Goal: Task Accomplishment & Management: Manage account settings

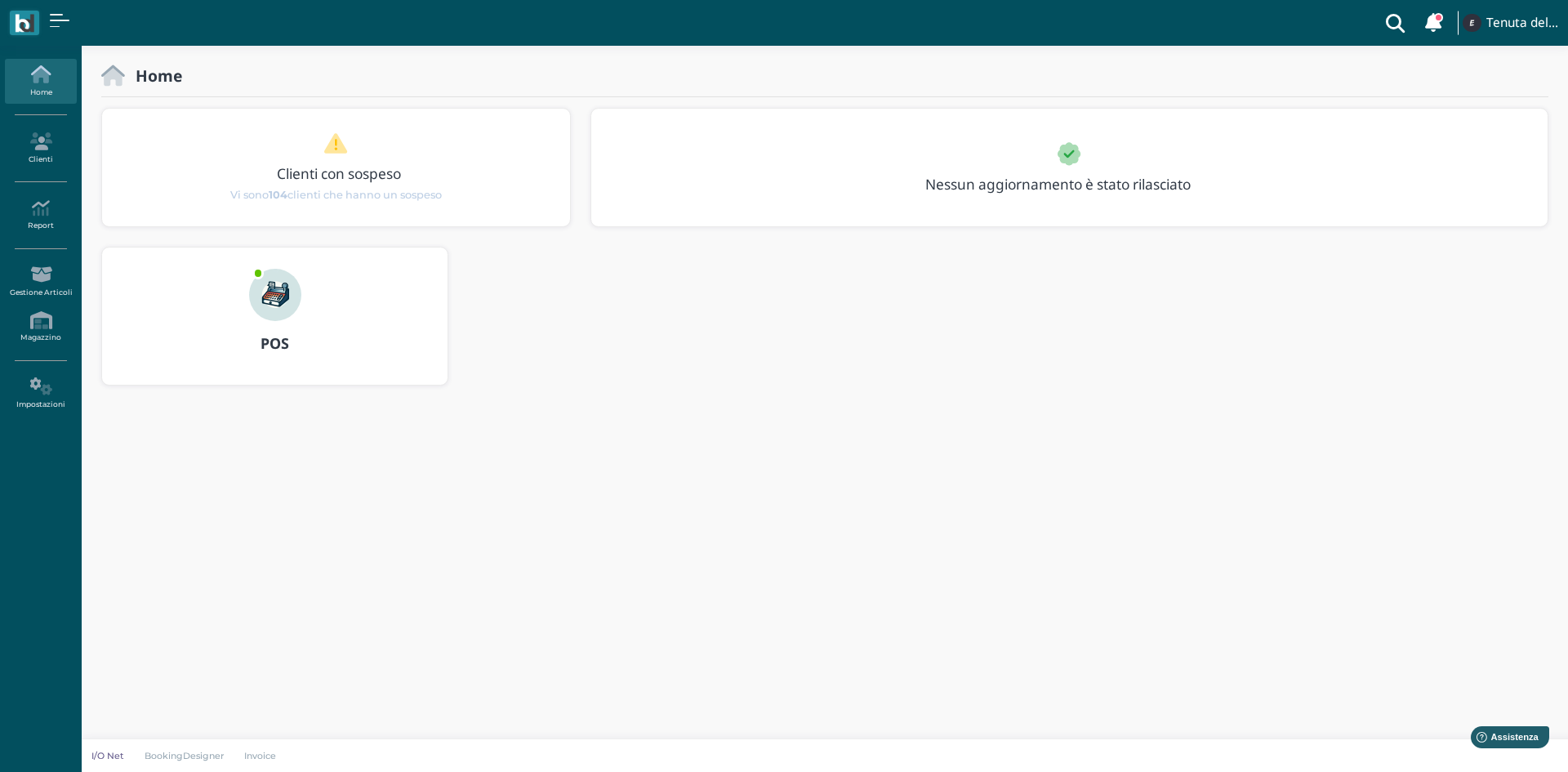
click at [274, 304] on img at bounding box center [275, 295] width 52 height 52
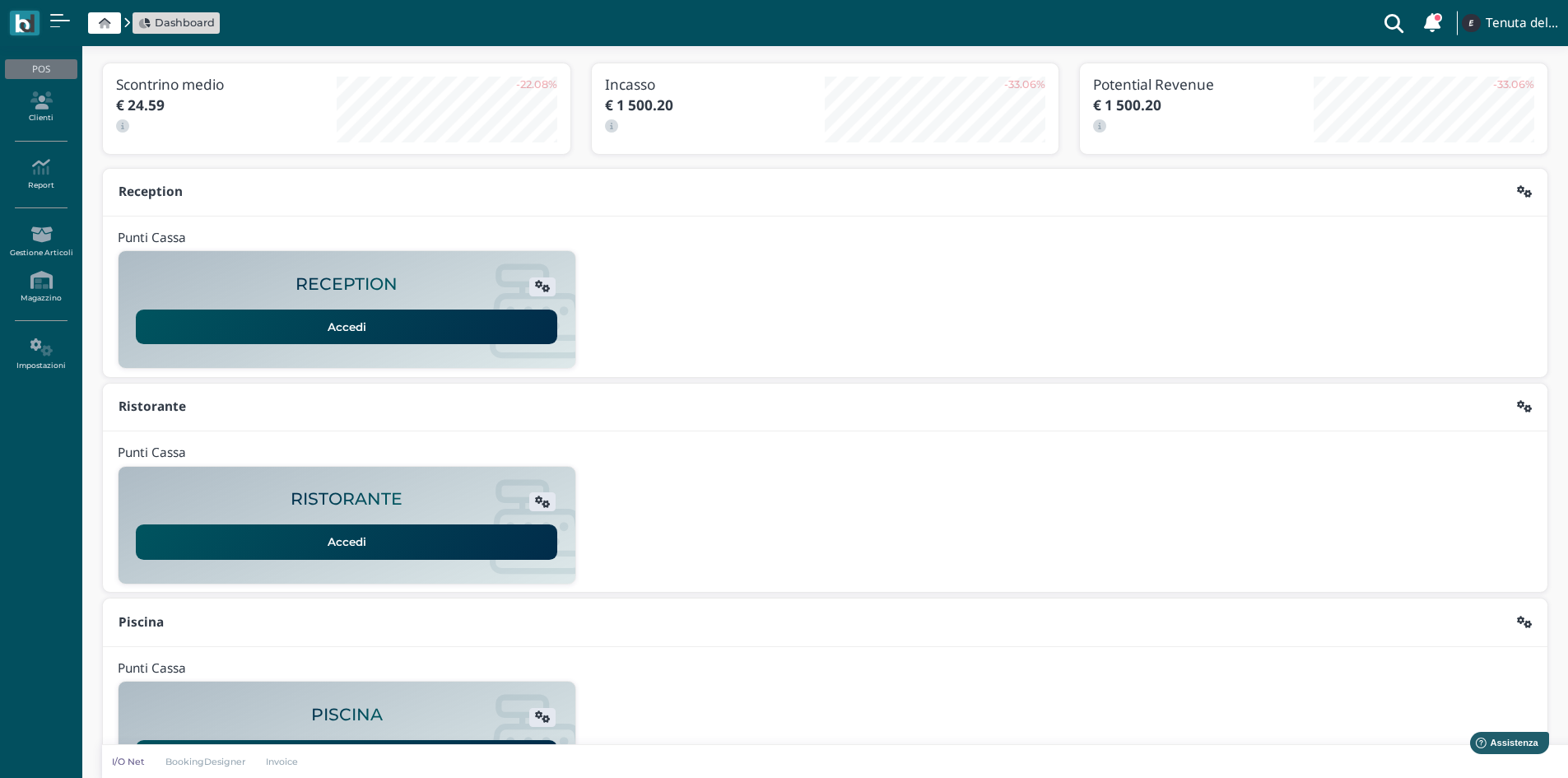
scroll to position [134, 0]
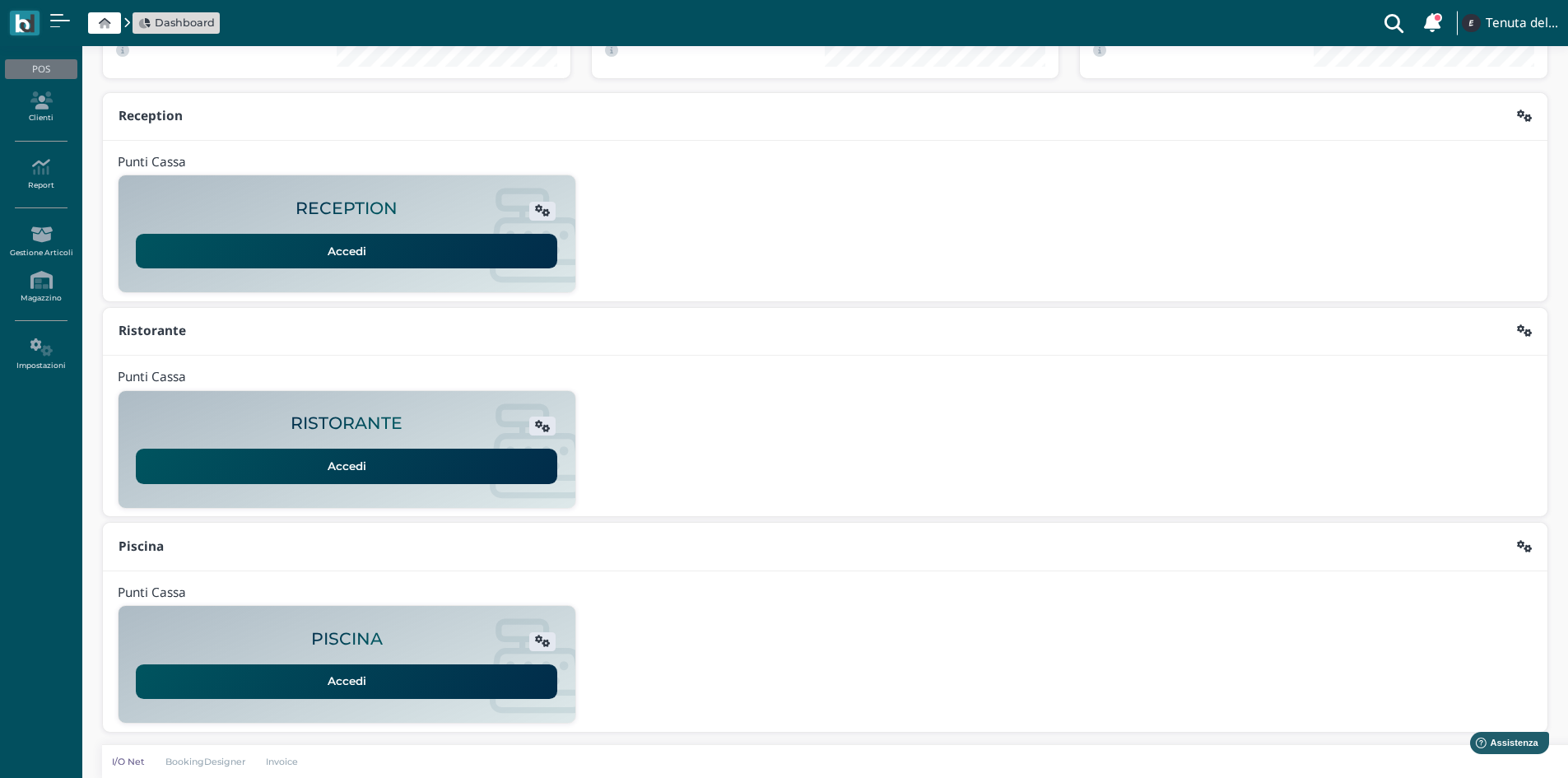
click at [394, 683] on link "Accedi" at bounding box center [346, 682] width 422 height 35
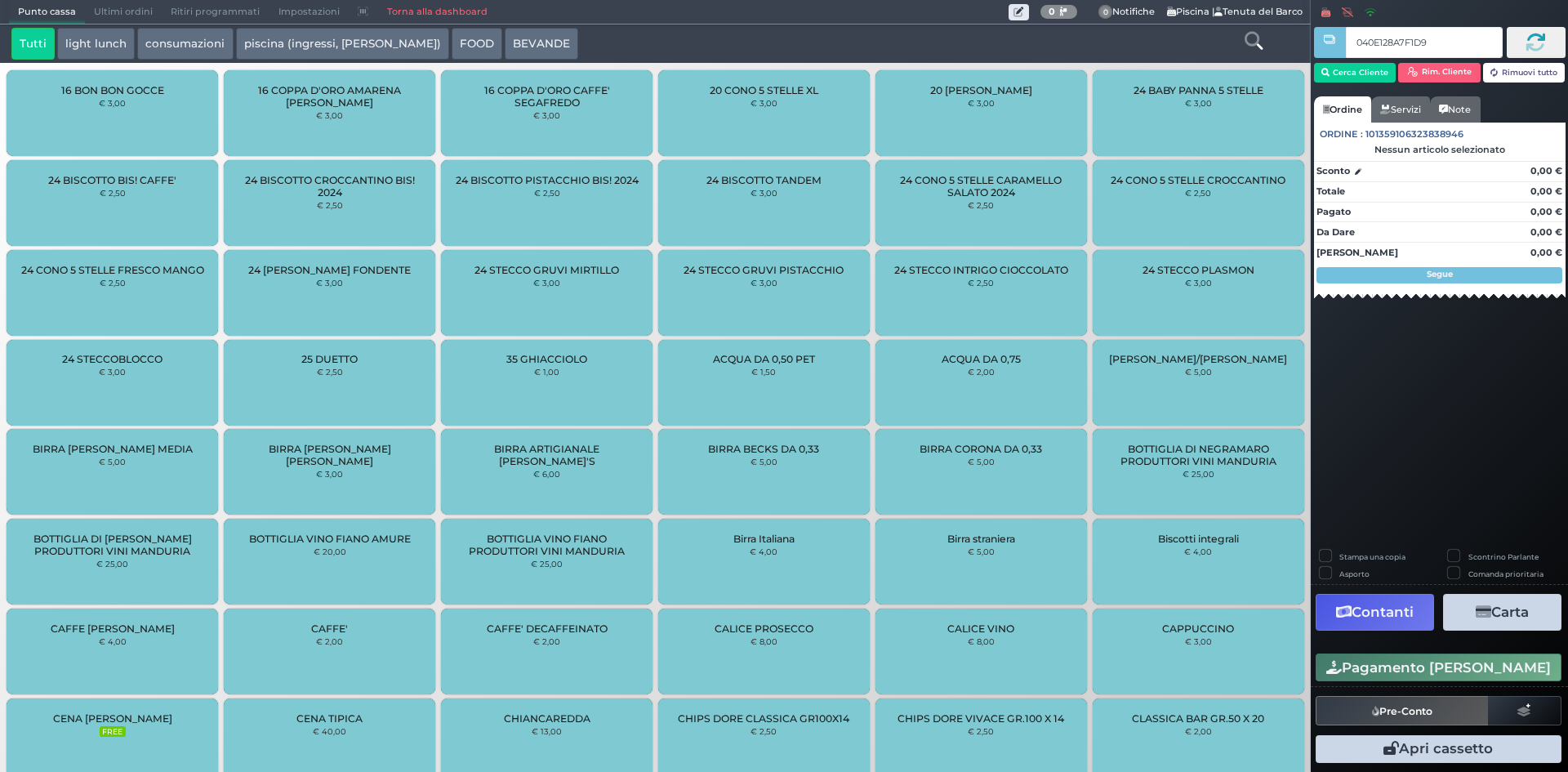
type input "040E128A7F1D95"
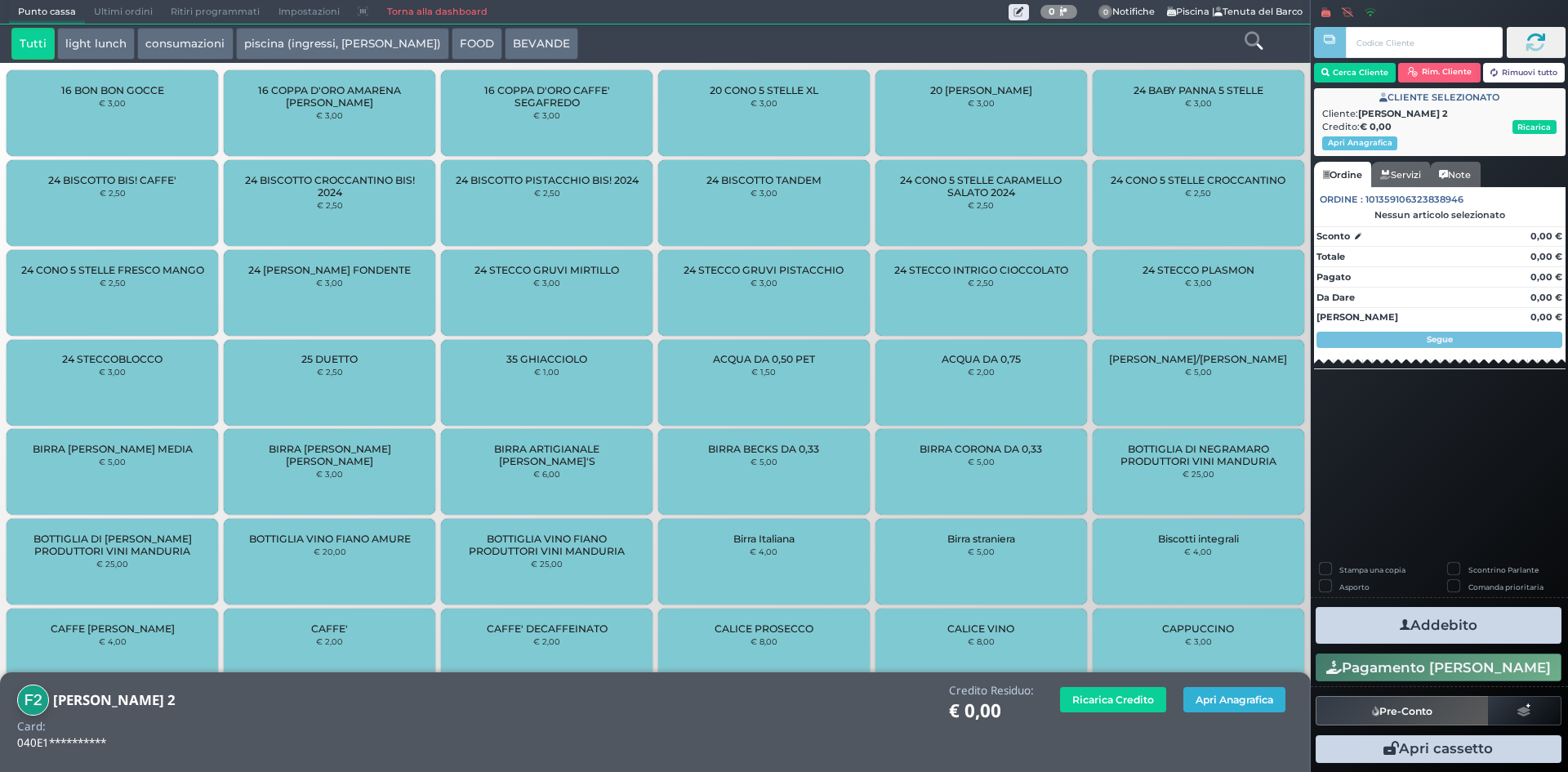
click at [1243, 690] on button "Apri Anagrafica" at bounding box center [1235, 700] width 102 height 25
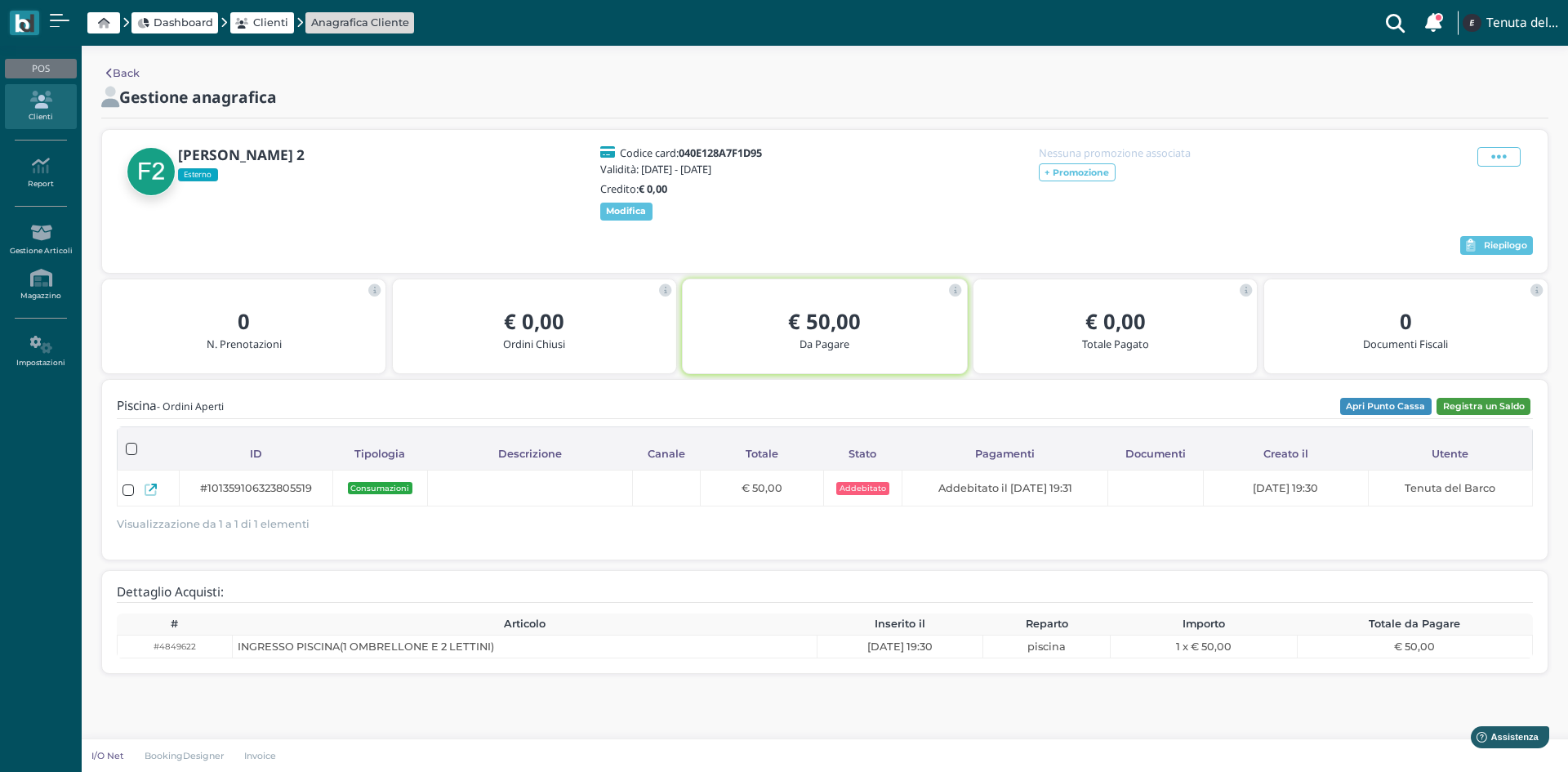
click at [1512, 413] on button "Registra un Saldo" at bounding box center [1483, 407] width 94 height 18
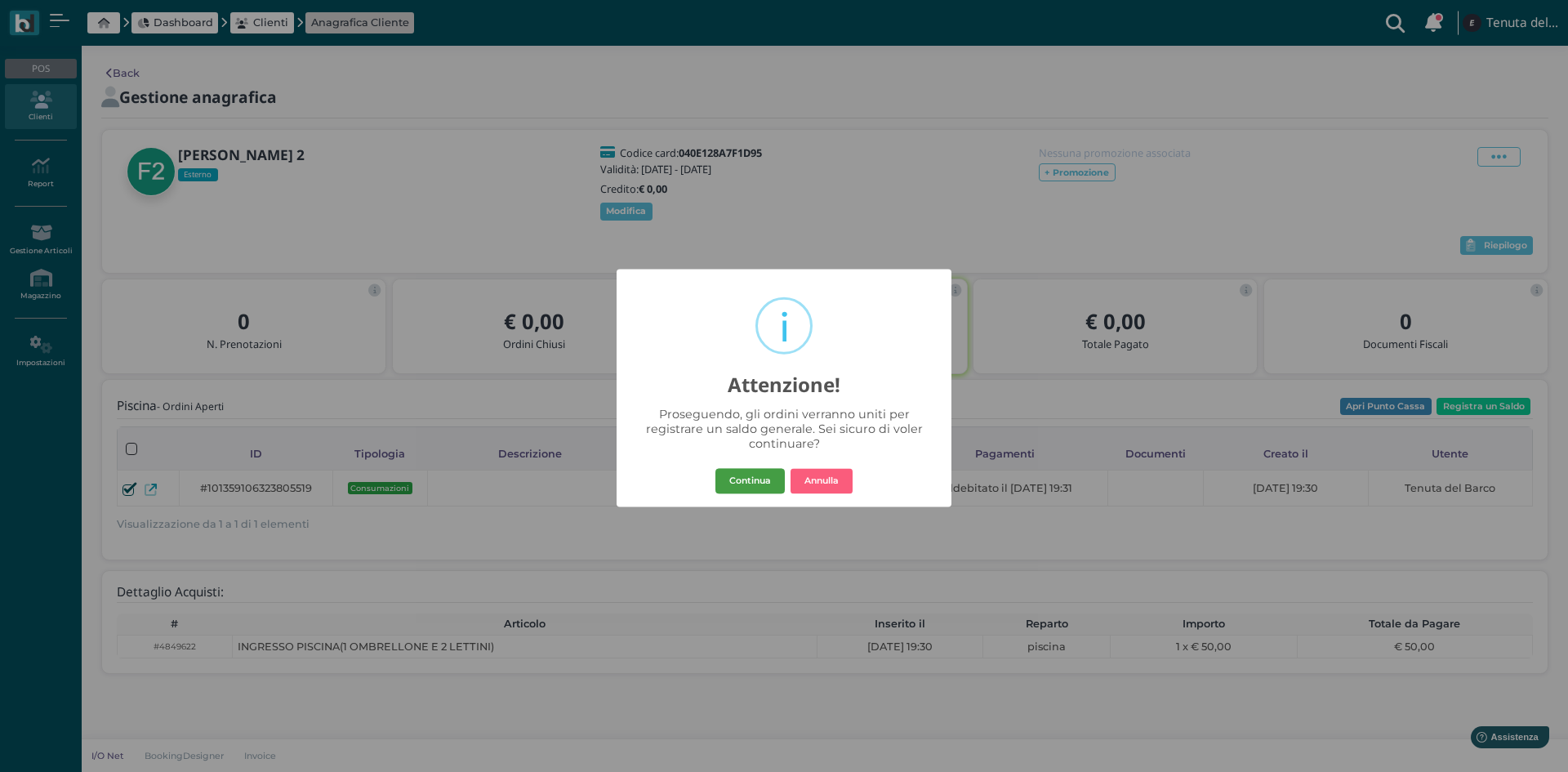
click at [756, 489] on button "Continua" at bounding box center [750, 481] width 70 height 26
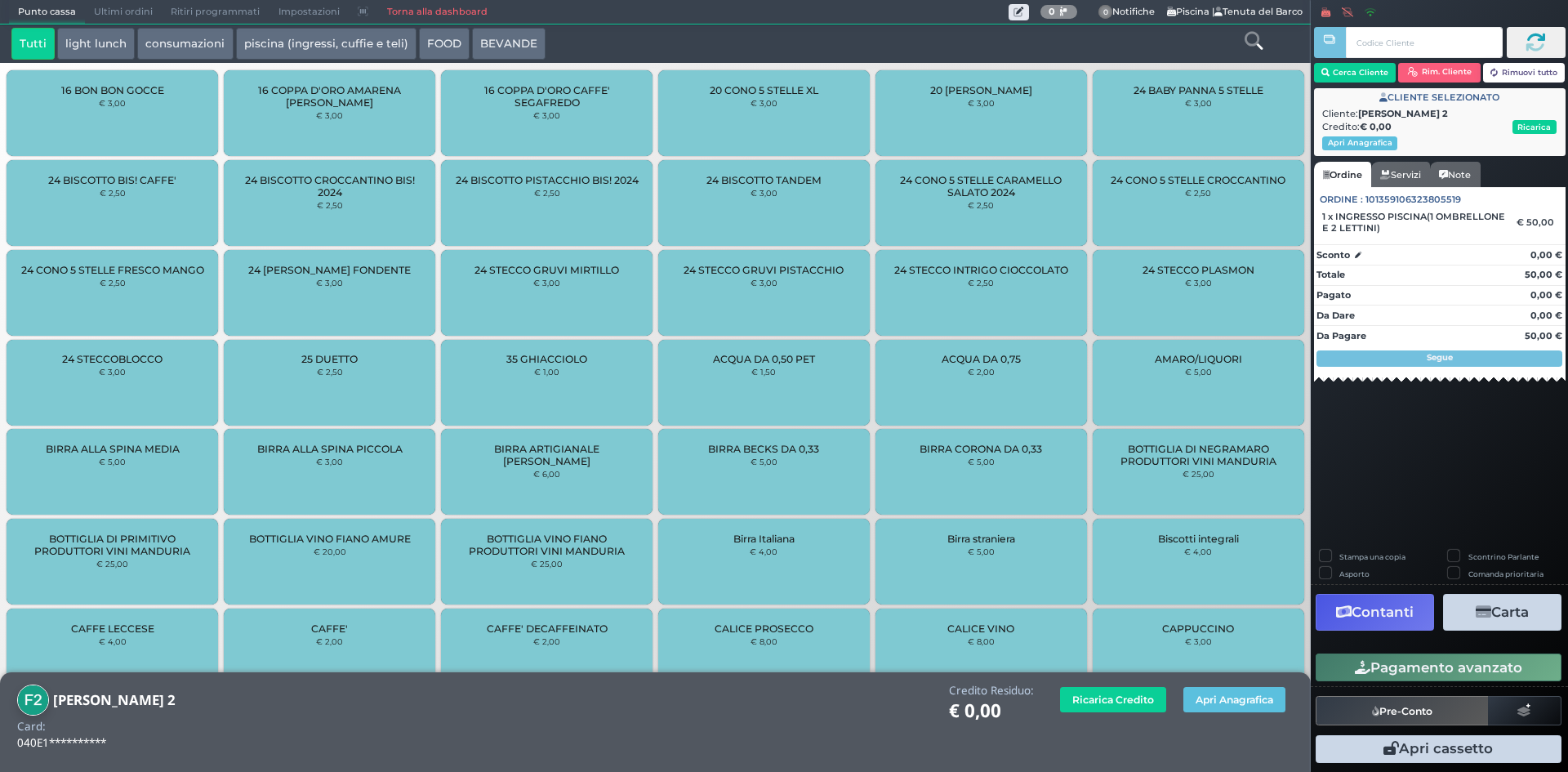
click at [1394, 621] on button "Contanti" at bounding box center [1376, 612] width 119 height 37
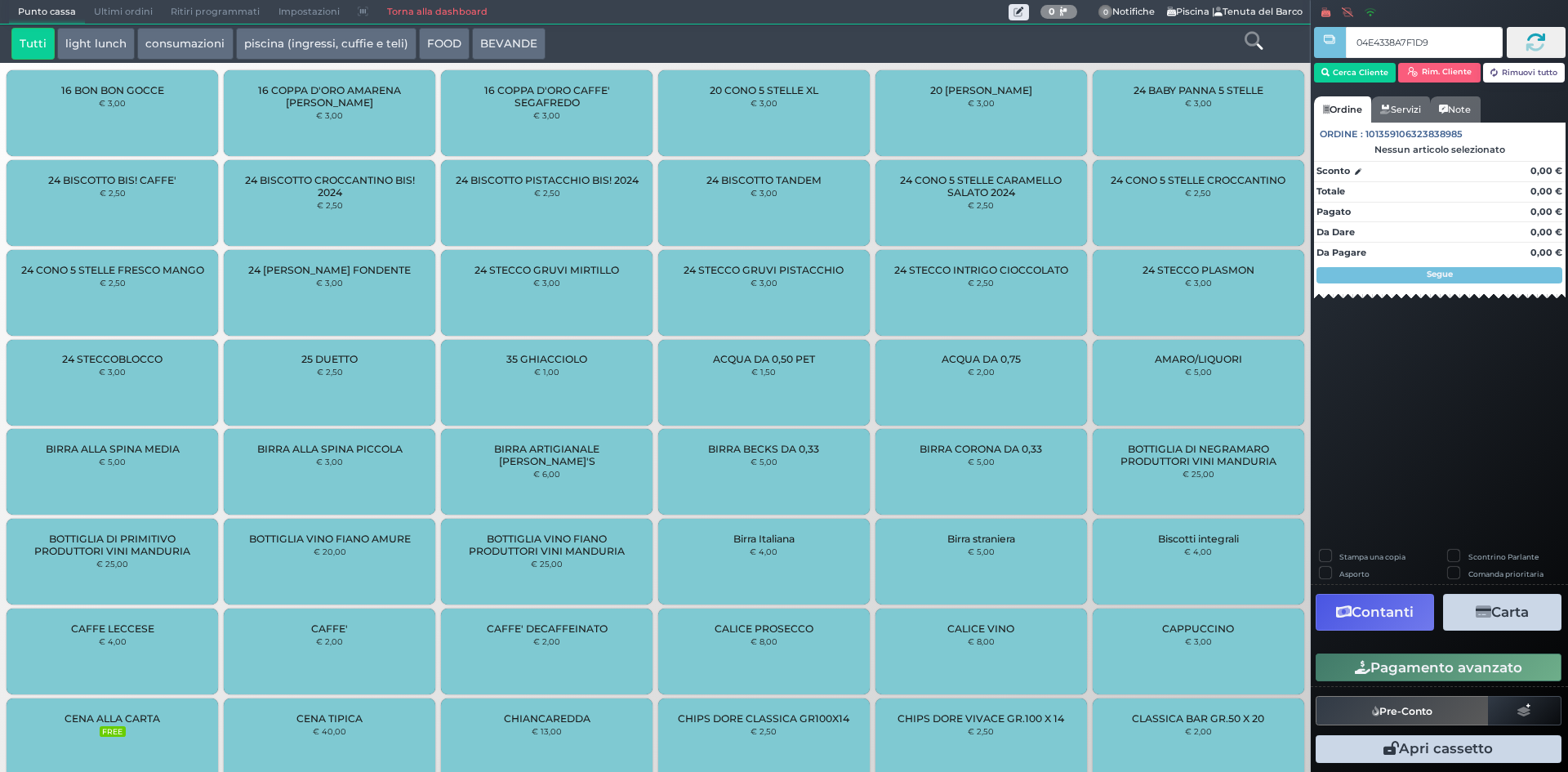
type input "04E4338A7F1D90"
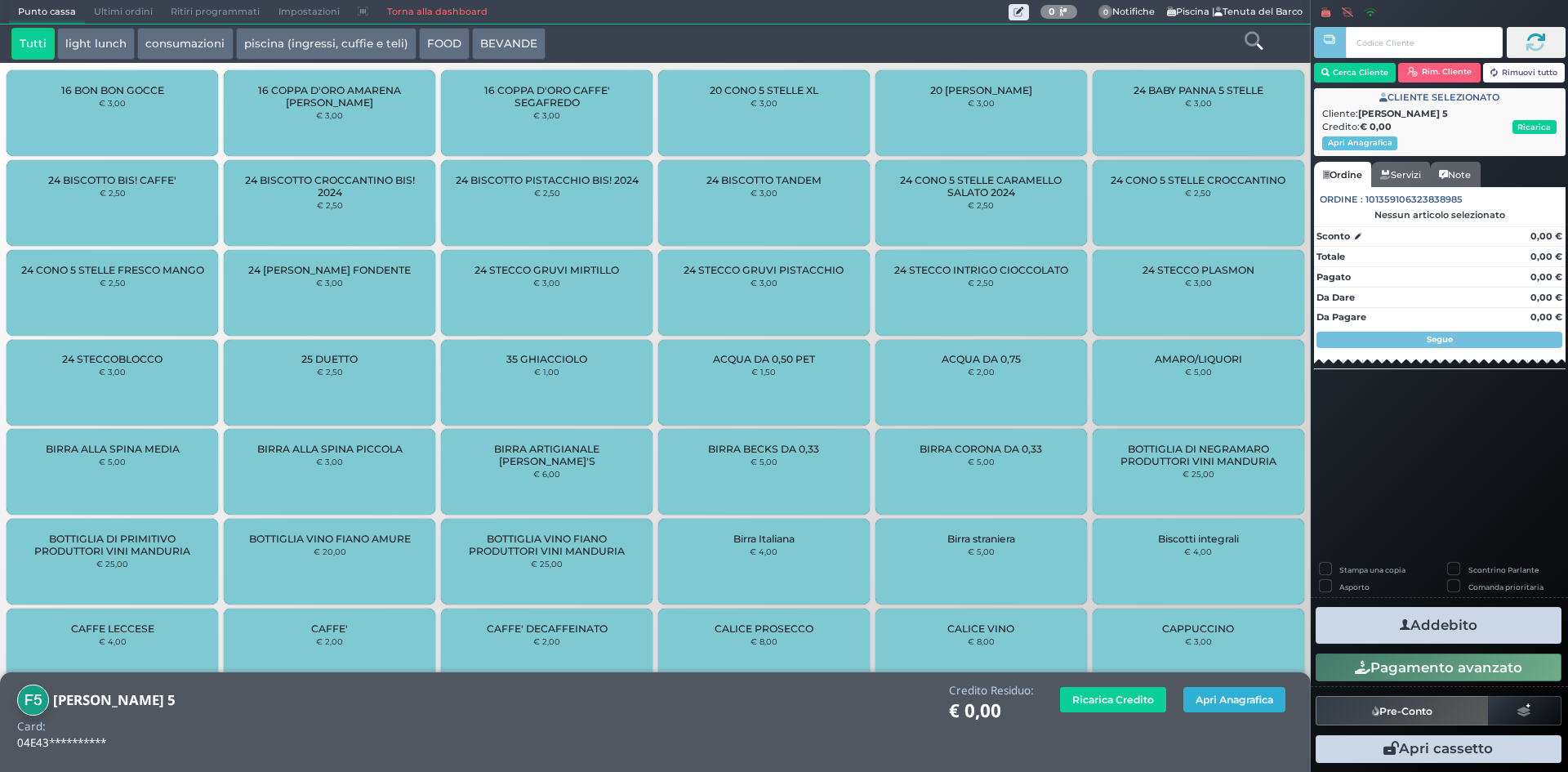
click at [1225, 699] on button "Apri Anagrafica" at bounding box center [1235, 700] width 102 height 25
click at [1271, 706] on button "Apri Anagrafica" at bounding box center [1235, 700] width 102 height 25
click at [1223, 695] on button "Apri Anagrafica" at bounding box center [1235, 700] width 102 height 25
click at [1272, 704] on button "Apri Anagrafica" at bounding box center [1235, 700] width 102 height 25
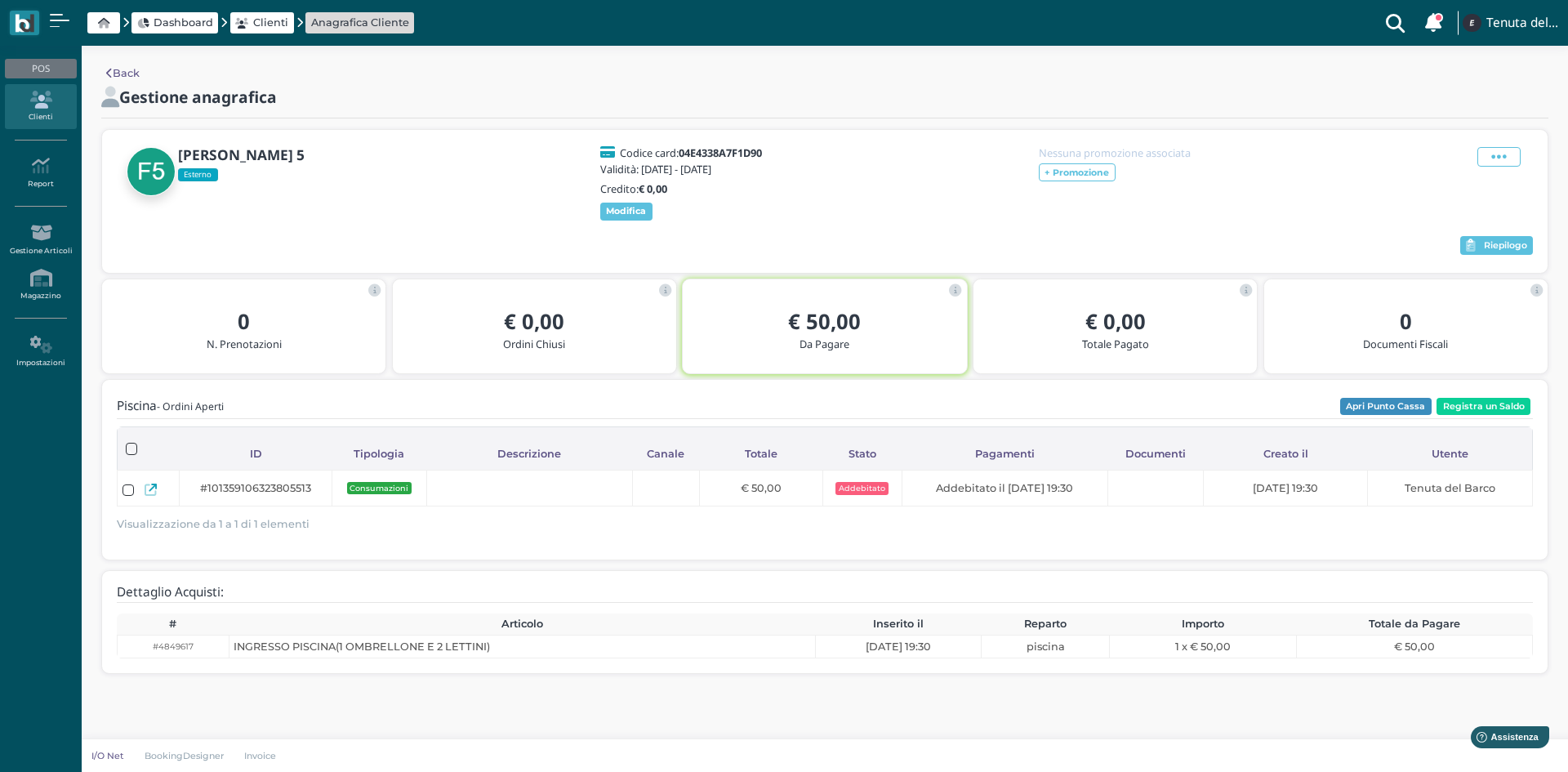
click at [1522, 156] on div "Modifica Blocca Contatto Elimina" at bounding box center [1499, 156] width 48 height 20
click at [1516, 159] on span at bounding box center [1499, 156] width 43 height 20
click at [1431, 244] on span "Elimina" at bounding box center [1446, 247] width 42 height 15
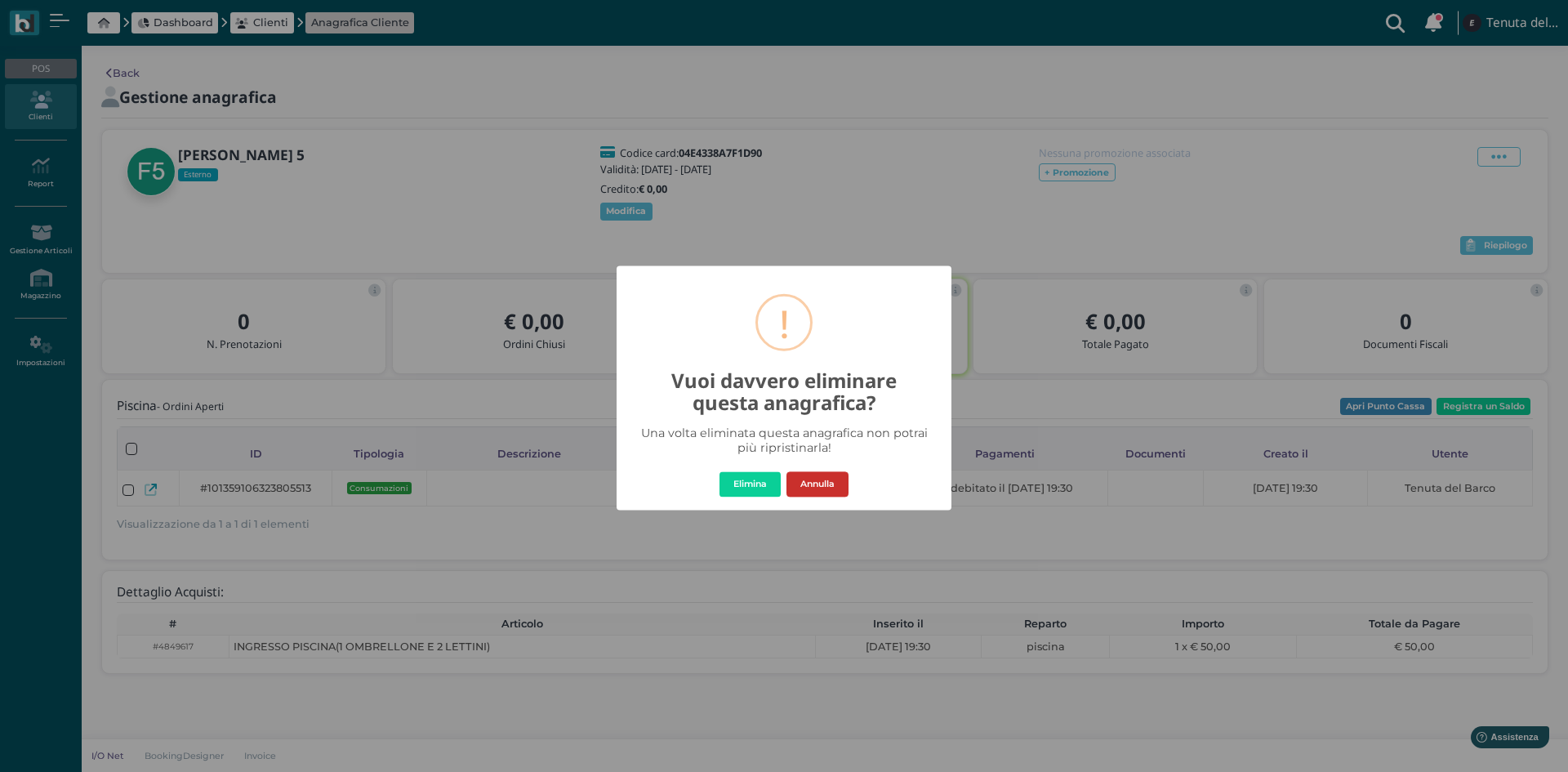
drag, startPoint x: 804, startPoint y: 487, endPoint x: 812, endPoint y: 475, distance: 14.4
click at [807, 481] on button "Annulla" at bounding box center [818, 485] width 62 height 26
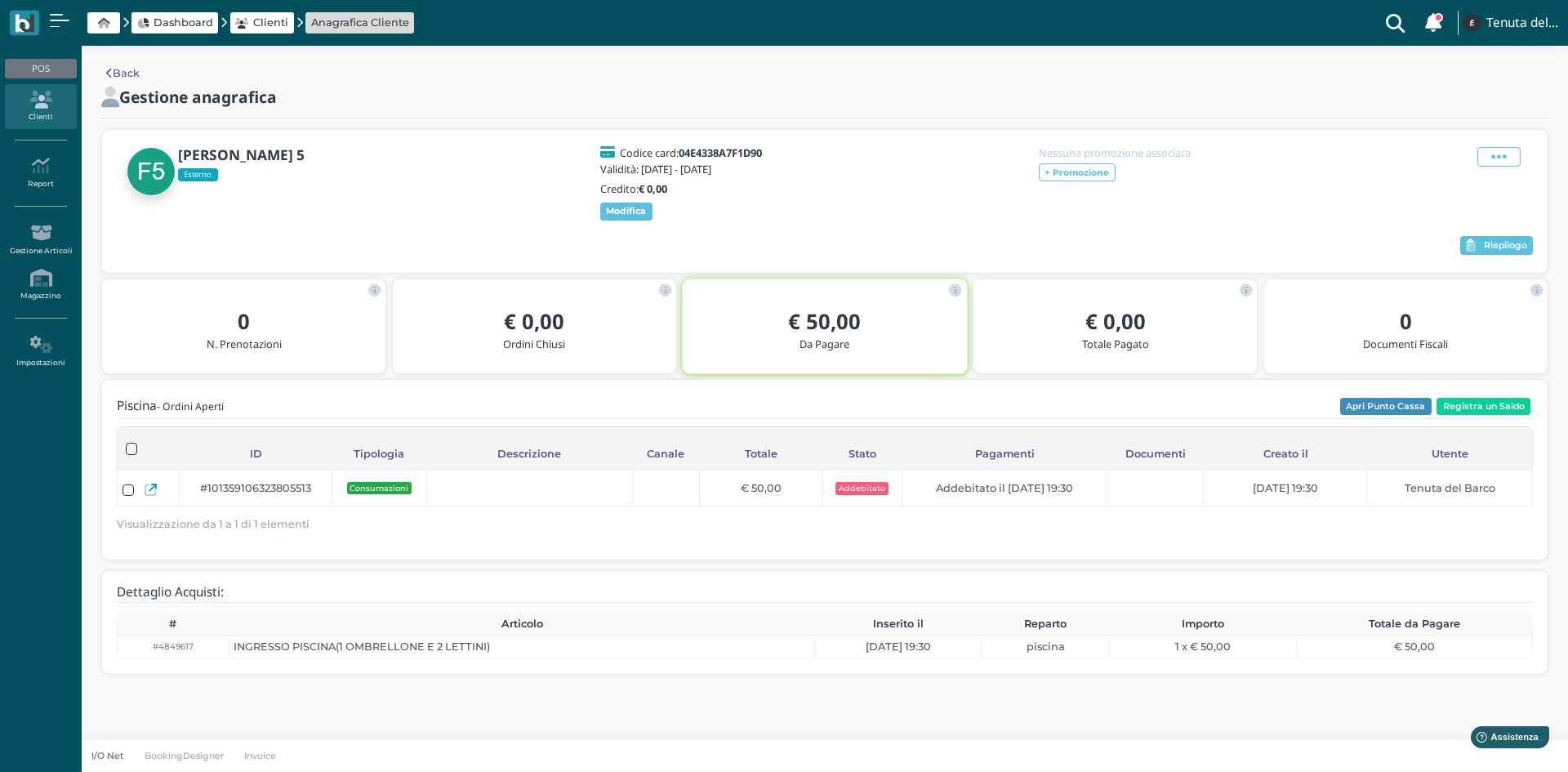
click at [1512, 168] on div "Modifica Blocca Contatto Elimina" at bounding box center [1499, 184] width 68 height 74
click at [1509, 157] on span at bounding box center [1499, 156] width 43 height 20
click at [1458, 248] on span "Elimina" at bounding box center [1446, 247] width 42 height 15
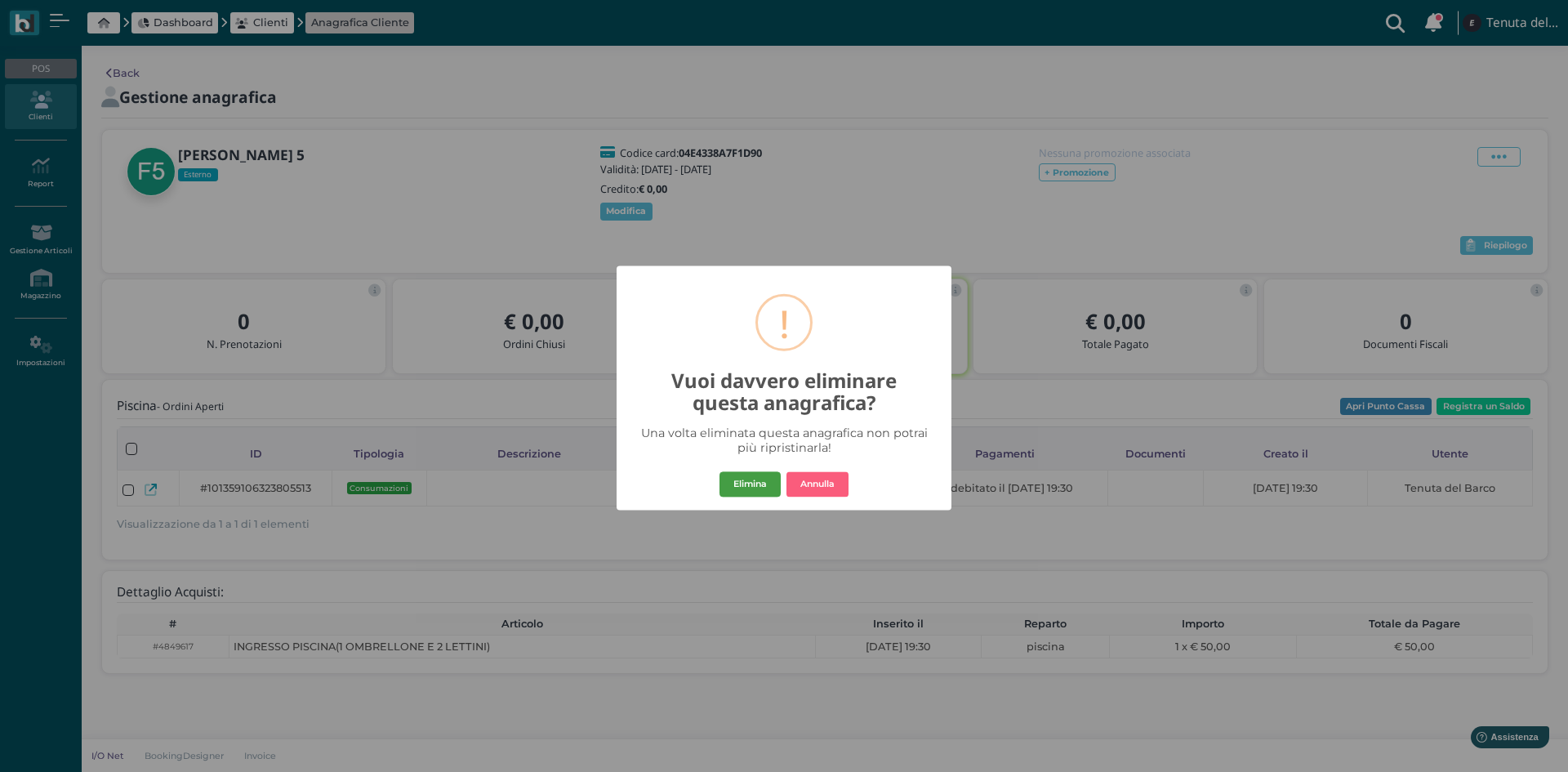
click at [762, 475] on button "Elimina" at bounding box center [750, 485] width 61 height 26
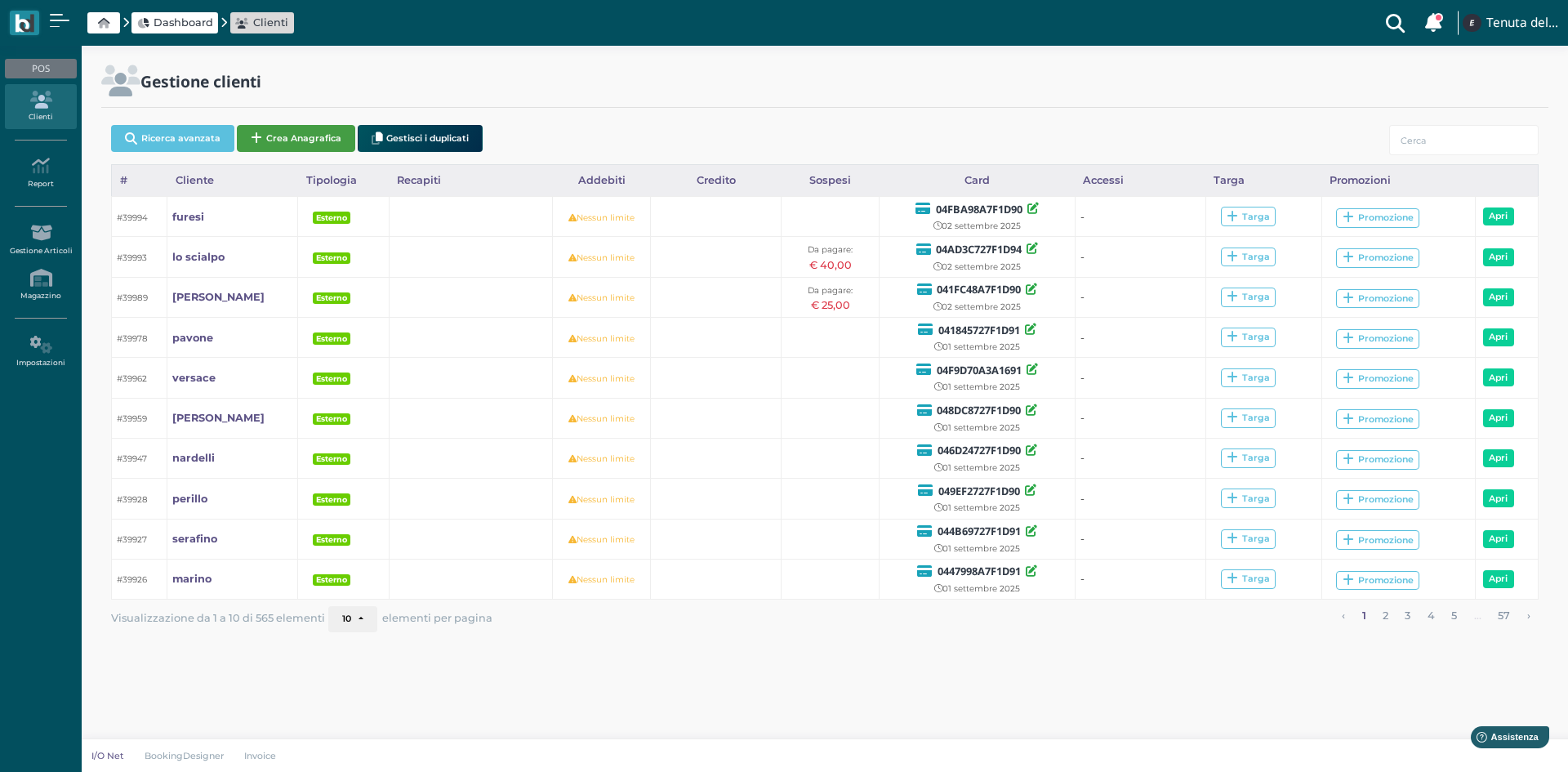
click at [337, 144] on button "Crea Anagrafica" at bounding box center [296, 138] width 119 height 27
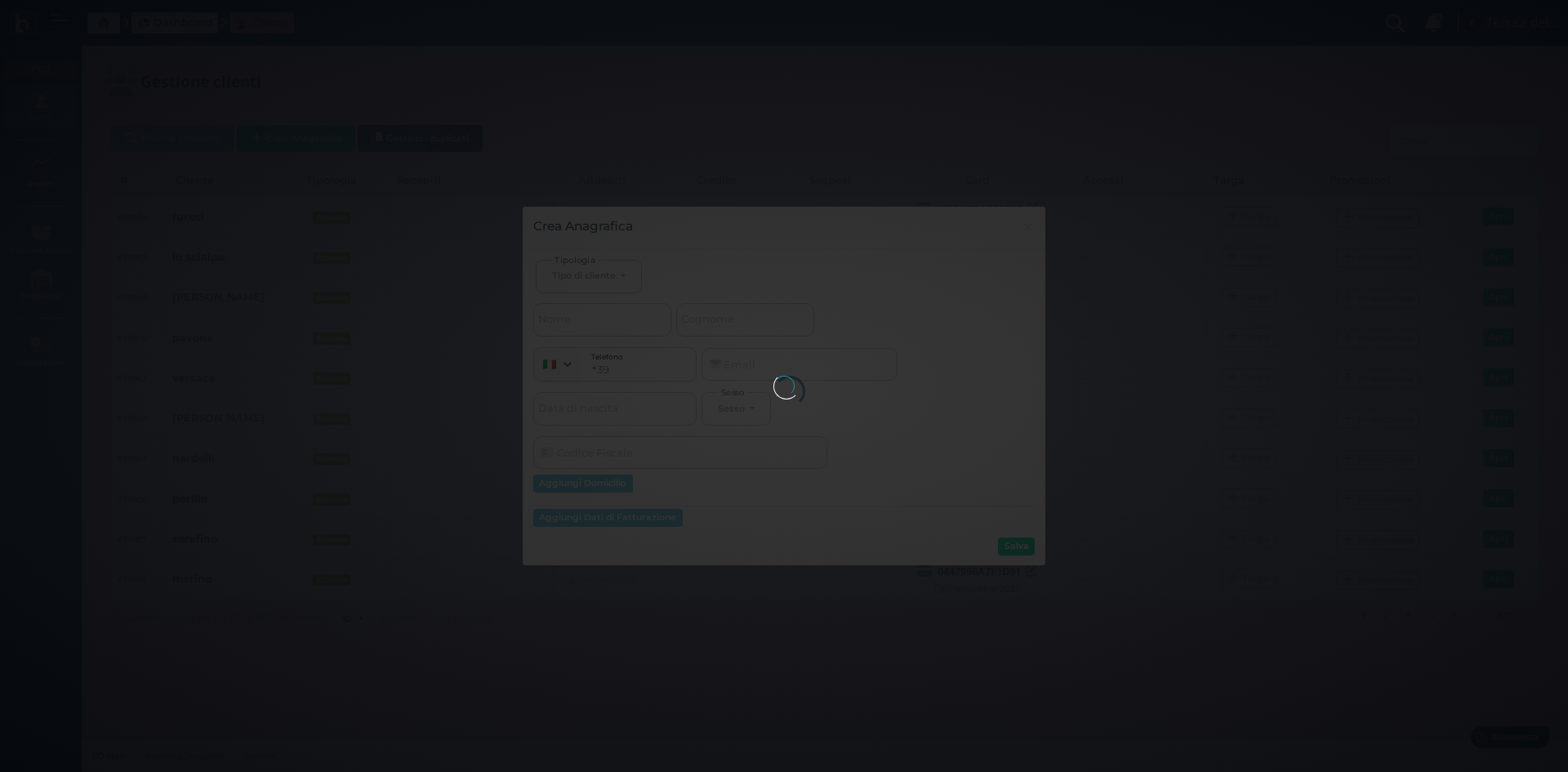
select select
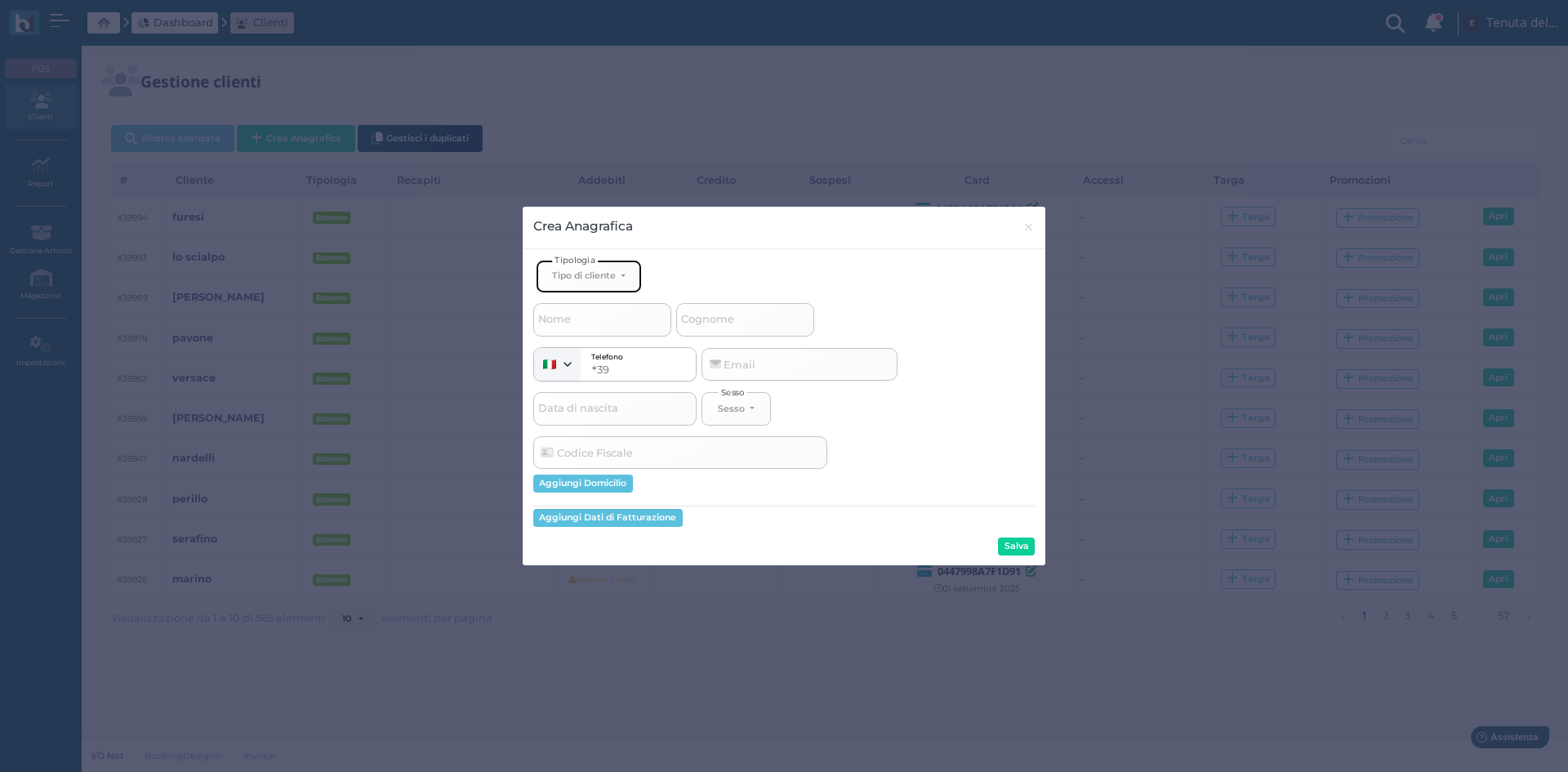
click at [559, 274] on div "Tipo di cliente" at bounding box center [584, 275] width 64 height 11
click at [591, 329] on span "Esterno" at bounding box center [573, 329] width 41 height 13
select select "[object Object]"
select select
click at [615, 330] on link "Esterno" at bounding box center [616, 331] width 159 height 19
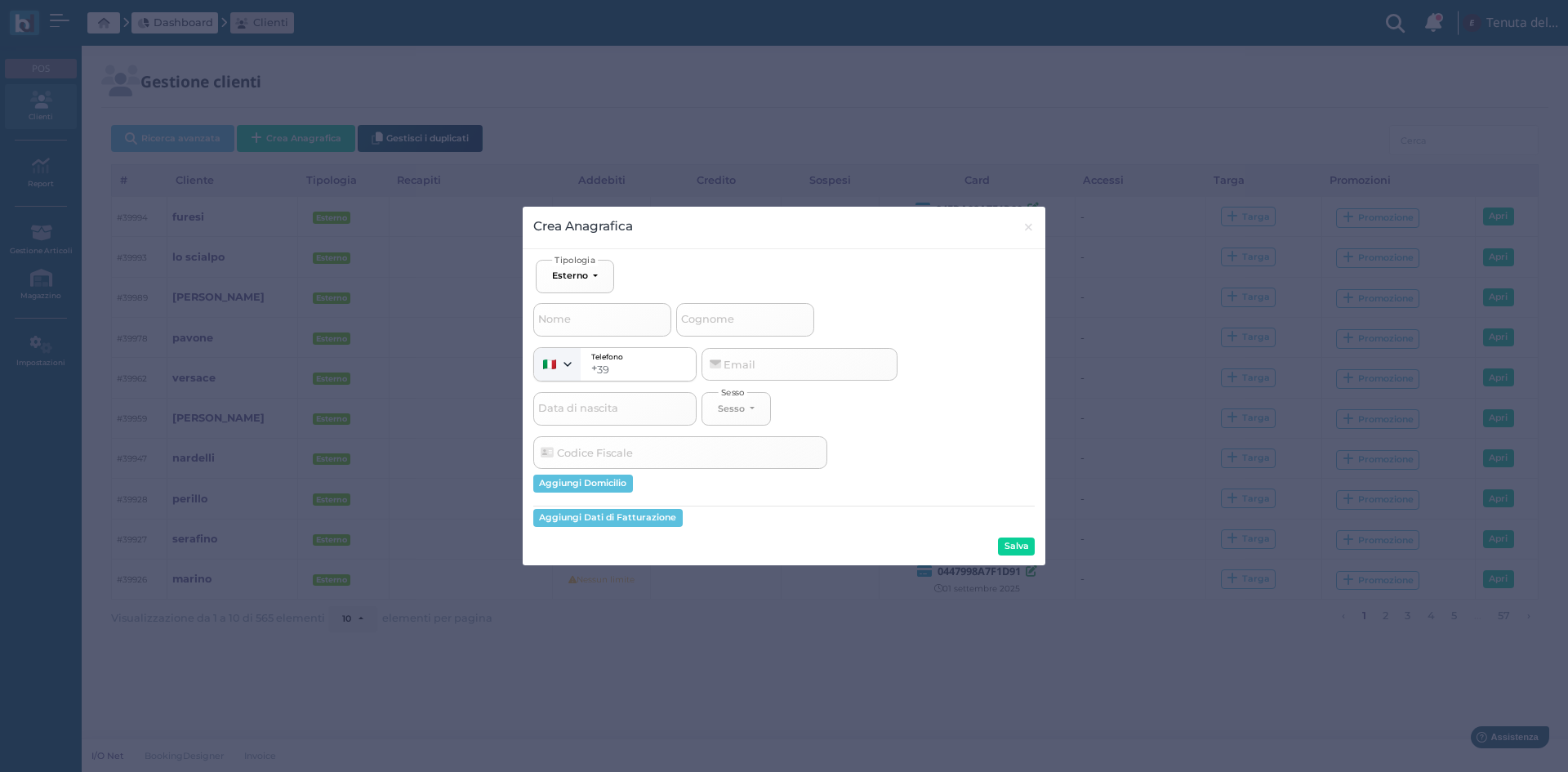
click at [706, 320] on span "Cognome" at bounding box center [708, 320] width 58 height 21
click at [706, 320] on input "Cognome" at bounding box center [745, 320] width 138 height 33
type input "A"
select select
type input "AA"
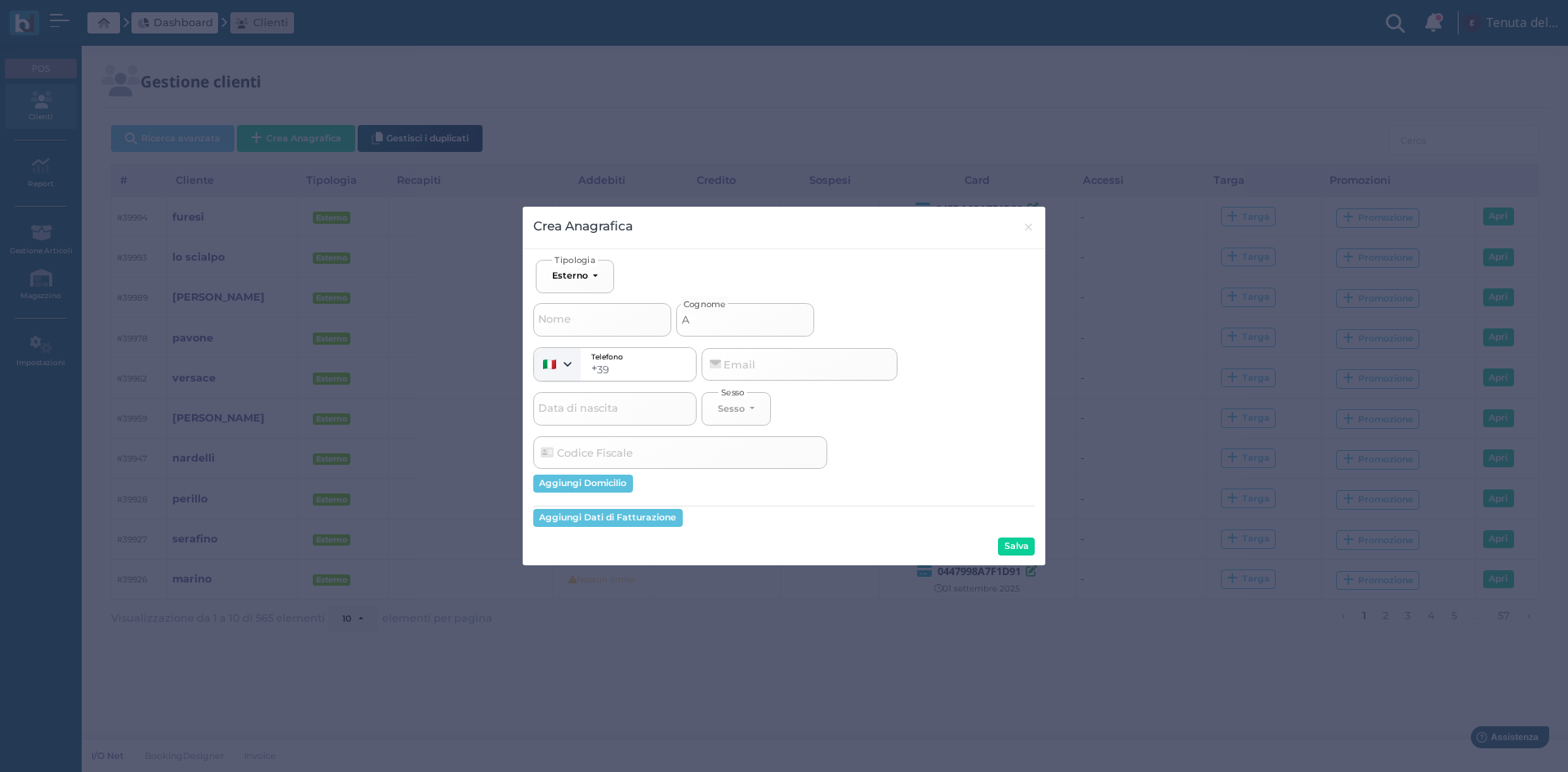
select select
type input "AA"
click at [1018, 536] on div "Ospite Esterno Hotel Dipendente Standard Dipendente Junior Proprietario Esterno…" at bounding box center [784, 407] width 502 height 296
click at [1022, 542] on button "Salva" at bounding box center [1016, 547] width 37 height 18
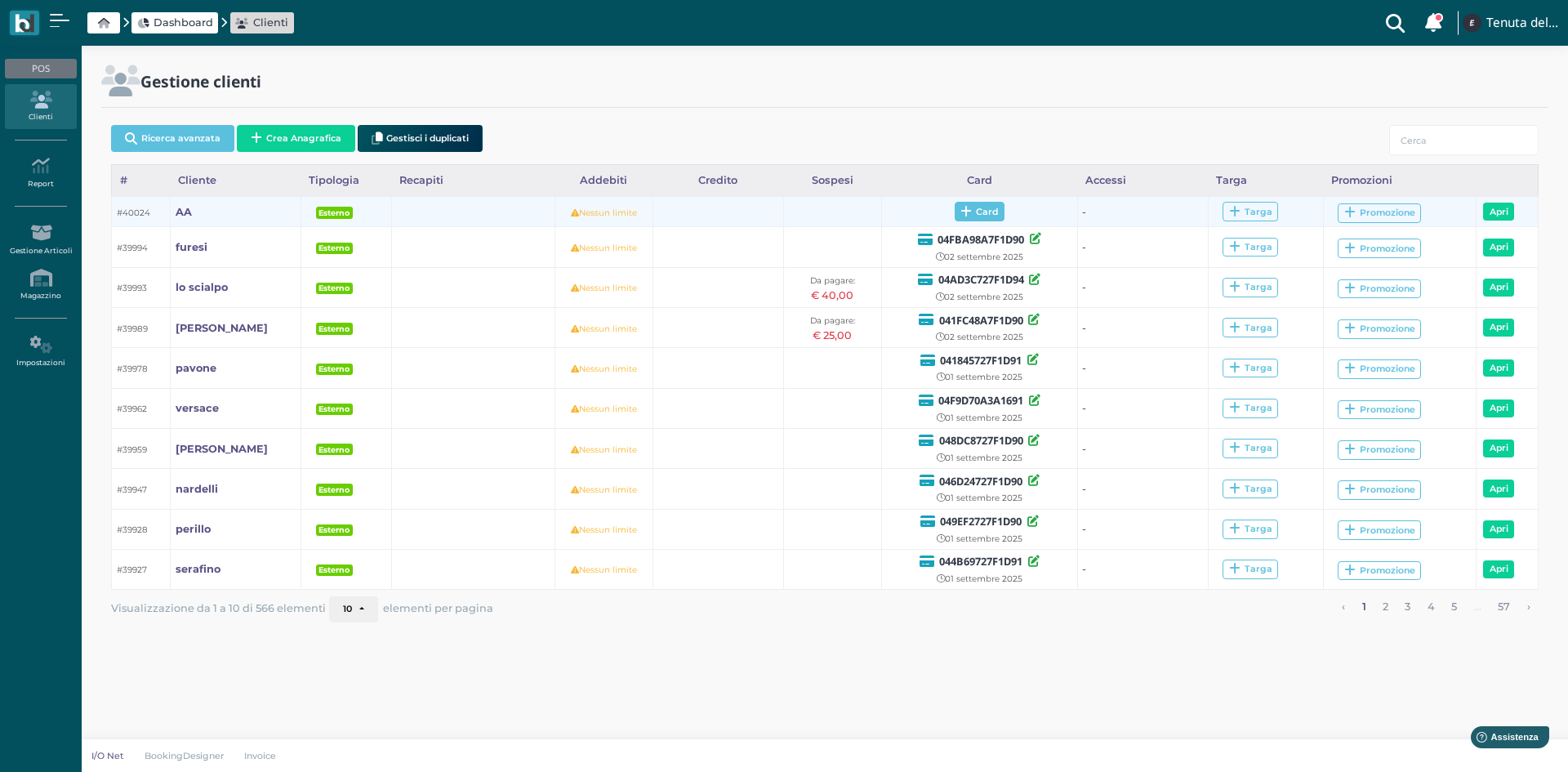
click at [971, 214] on span "Card" at bounding box center [979, 211] width 50 height 20
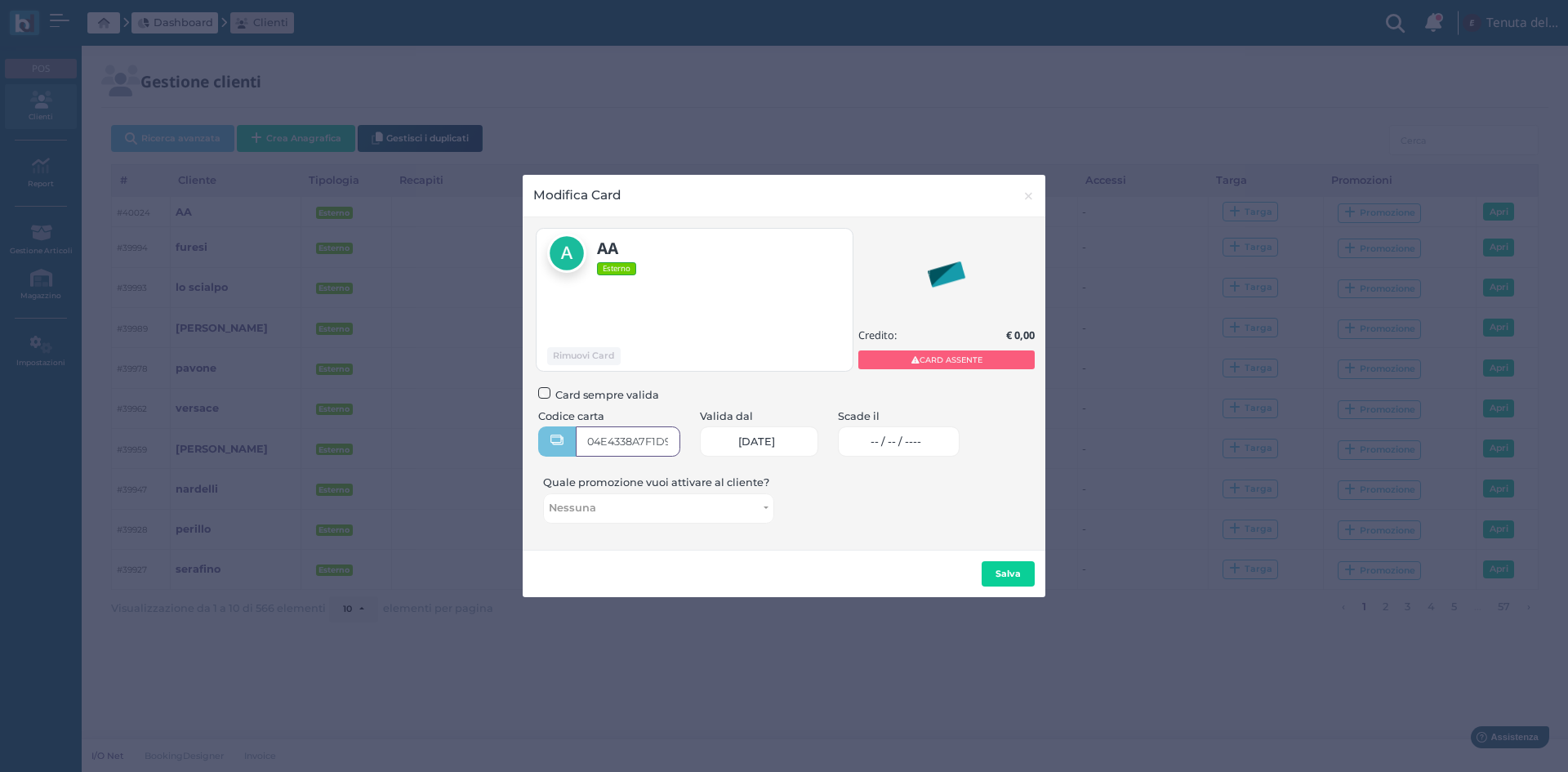
type input "04E4338A7F1D90"
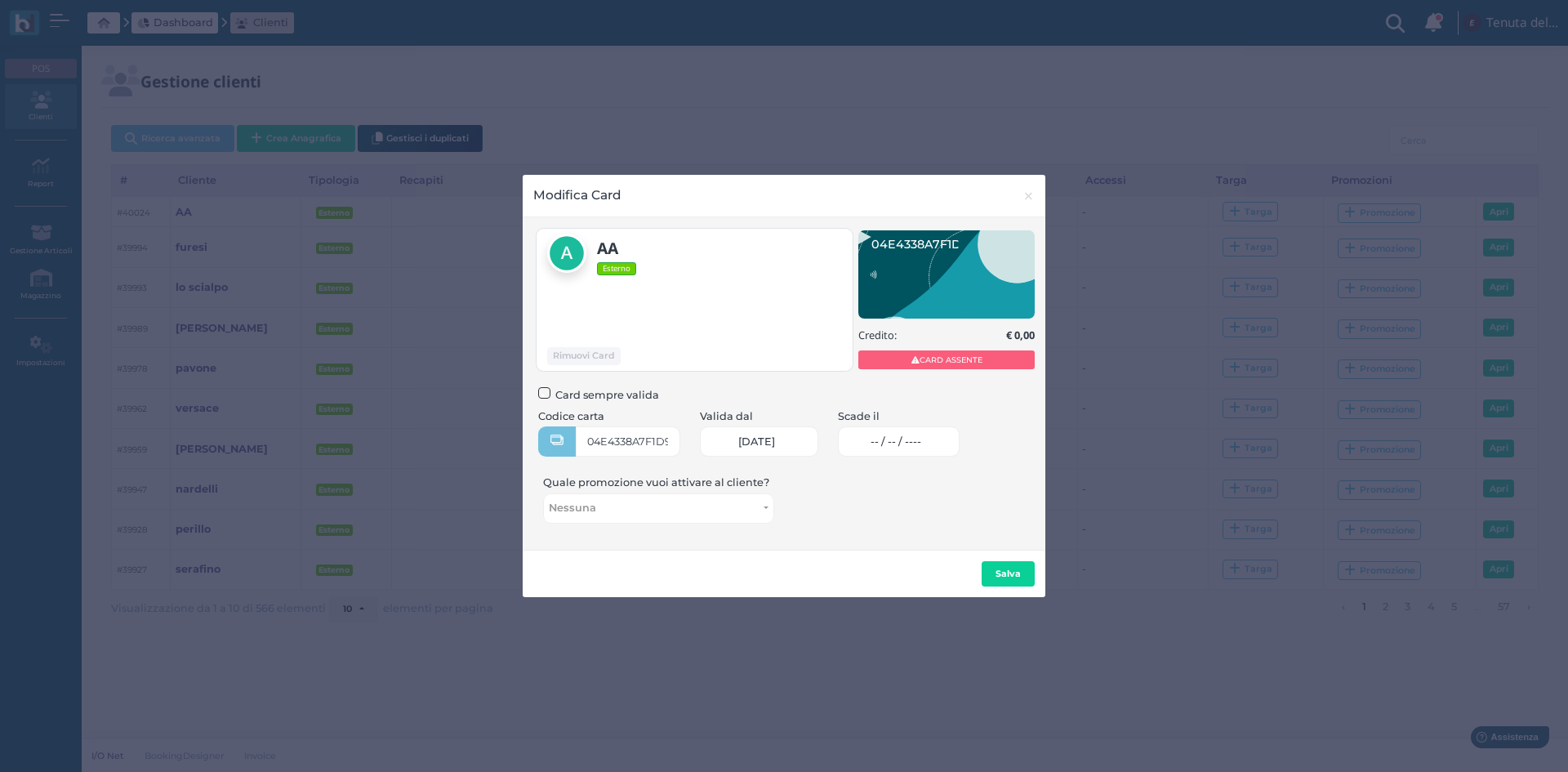
click at [883, 443] on link "-- / -- / ----" at bounding box center [899, 441] width 122 height 30
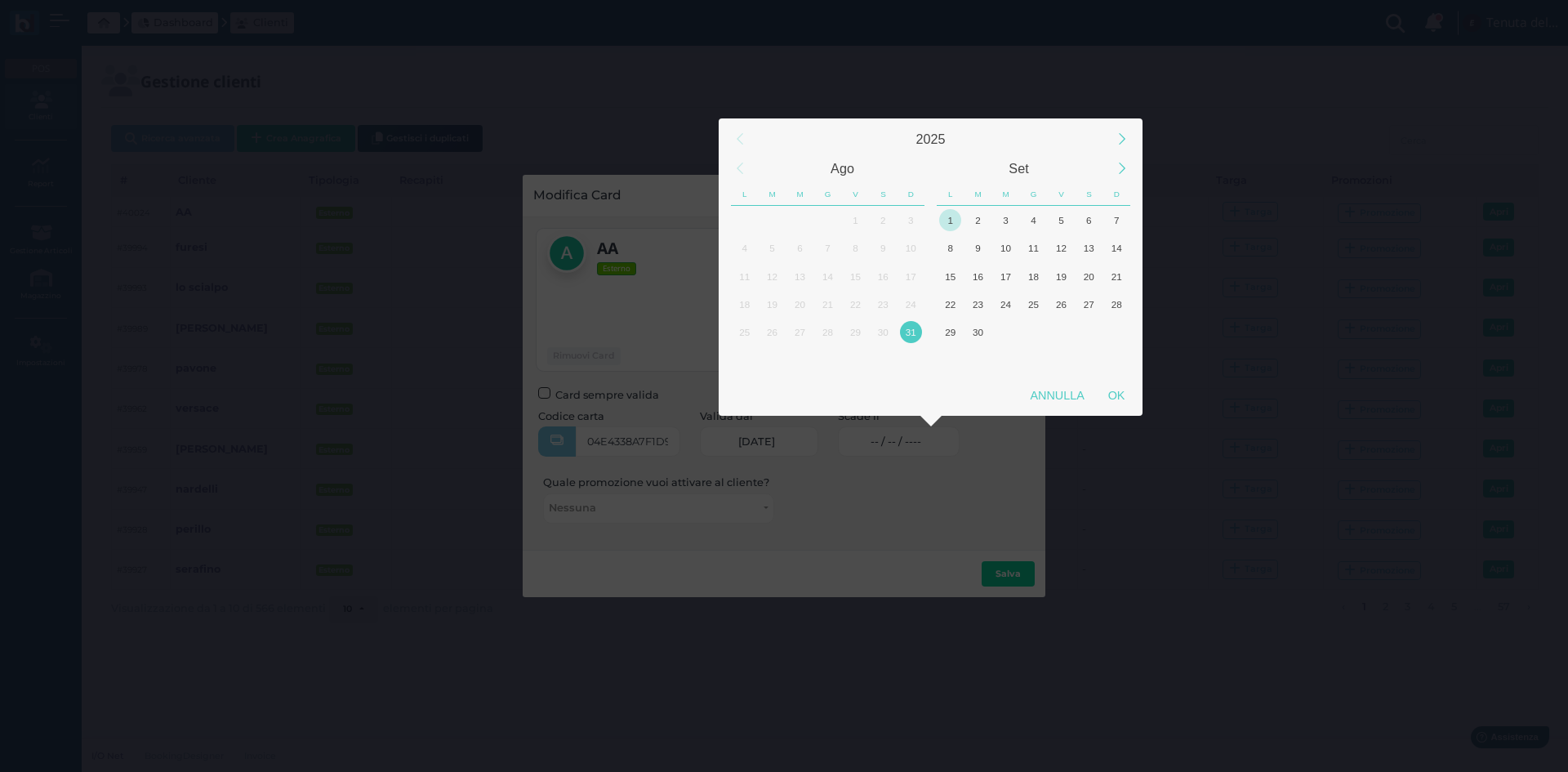
click at [947, 224] on div "1" at bounding box center [950, 220] width 22 height 22
click at [1119, 376] on div "[DATE] Set L M M G V S D L M M G V S D 30 1 2 3 4 5 6 7 8 9 10 11 12 13 14 15 1…" at bounding box center [930, 249] width 423 height 262
click at [1128, 393] on div "OK" at bounding box center [1117, 395] width 41 height 29
type input "01/09/2025"
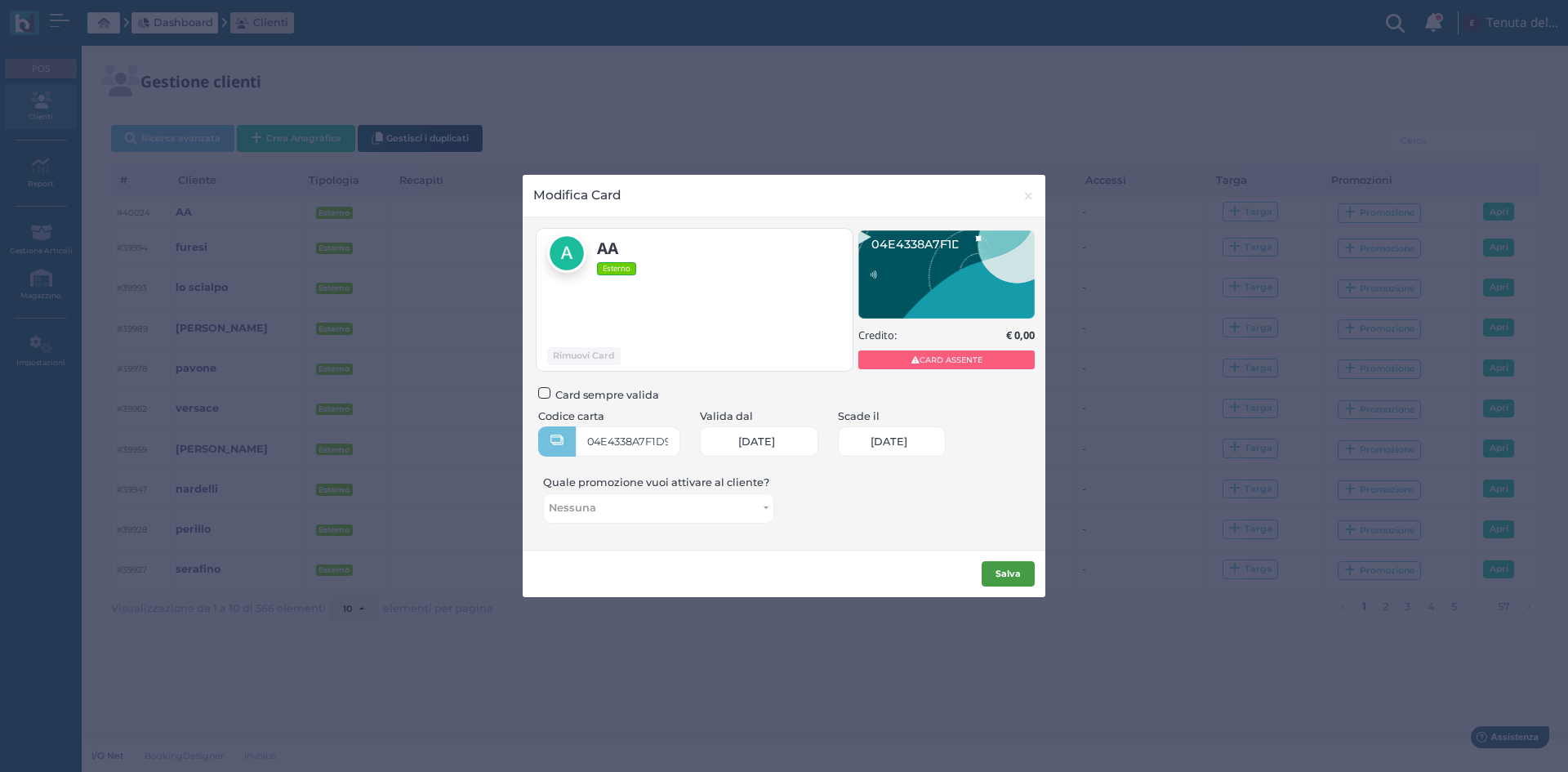
drag, startPoint x: 1027, startPoint y: 561, endPoint x: 1023, endPoint y: 570, distance: 9.8
click at [1026, 562] on button "Salva" at bounding box center [1009, 574] width 53 height 26
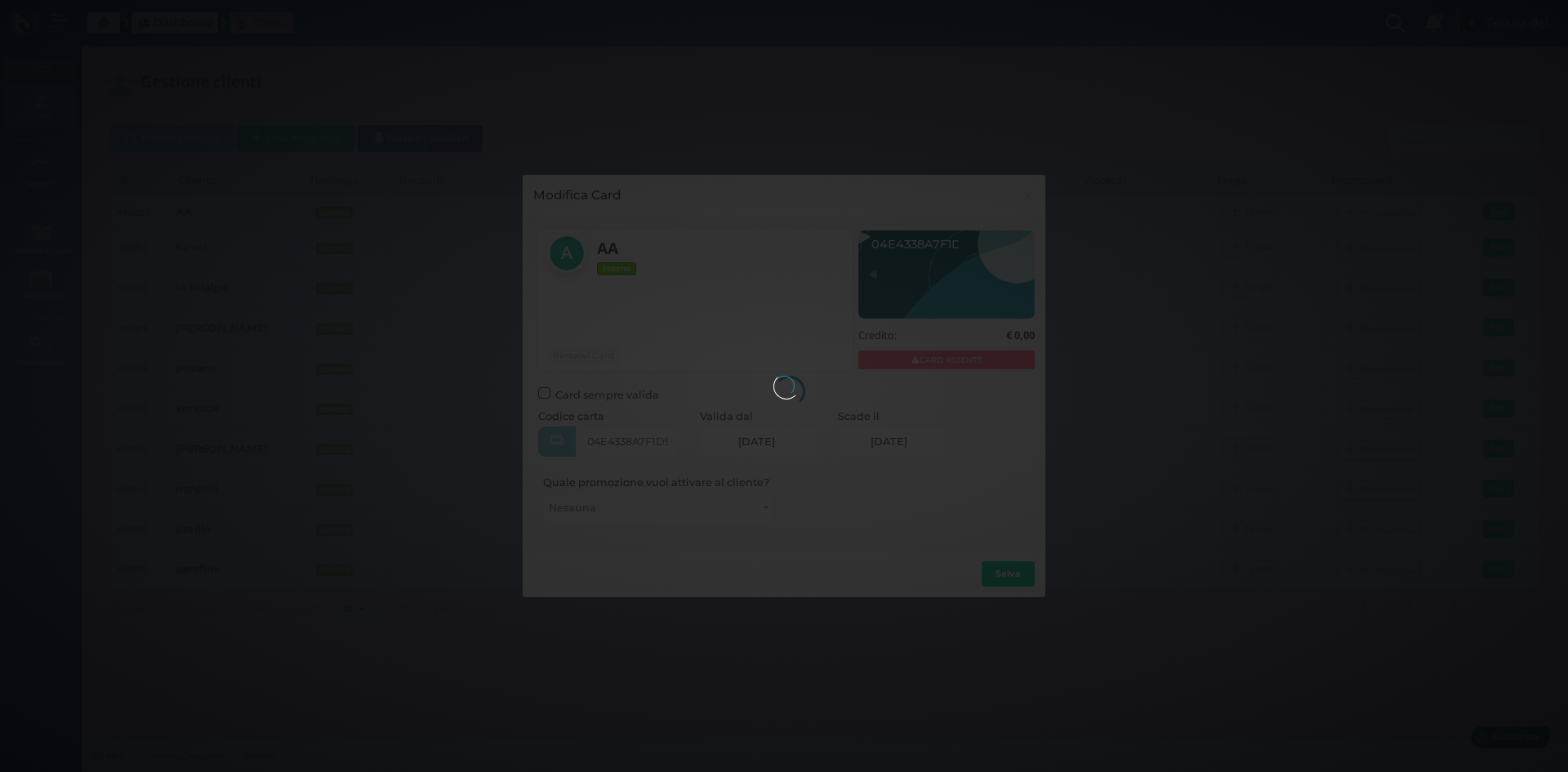
click at [795, 397] on div at bounding box center [784, 386] width 21 height 21
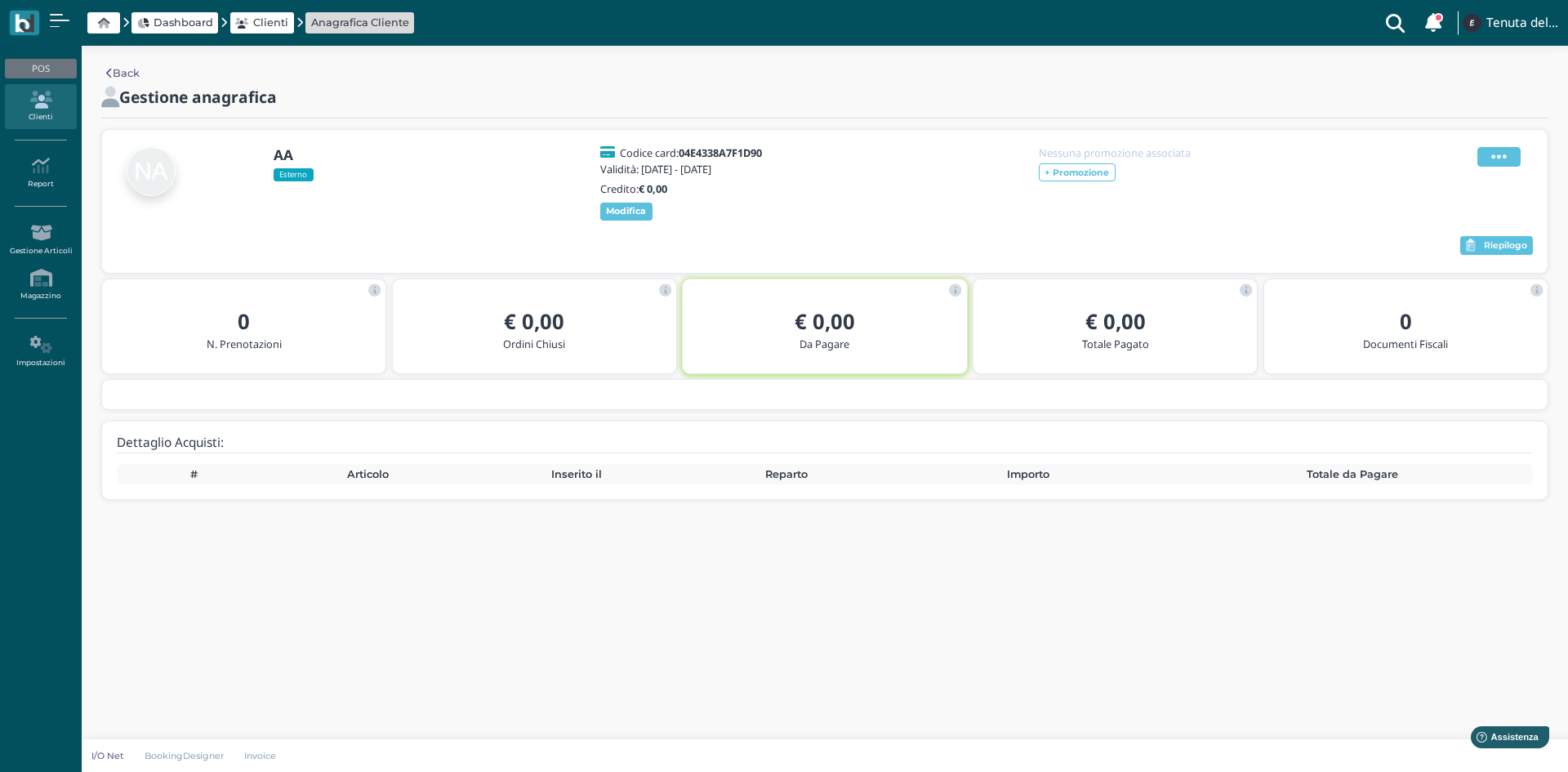
click at [1483, 159] on span at bounding box center [1499, 156] width 43 height 20
click at [1455, 254] on span "Elimina" at bounding box center [1446, 247] width 42 height 15
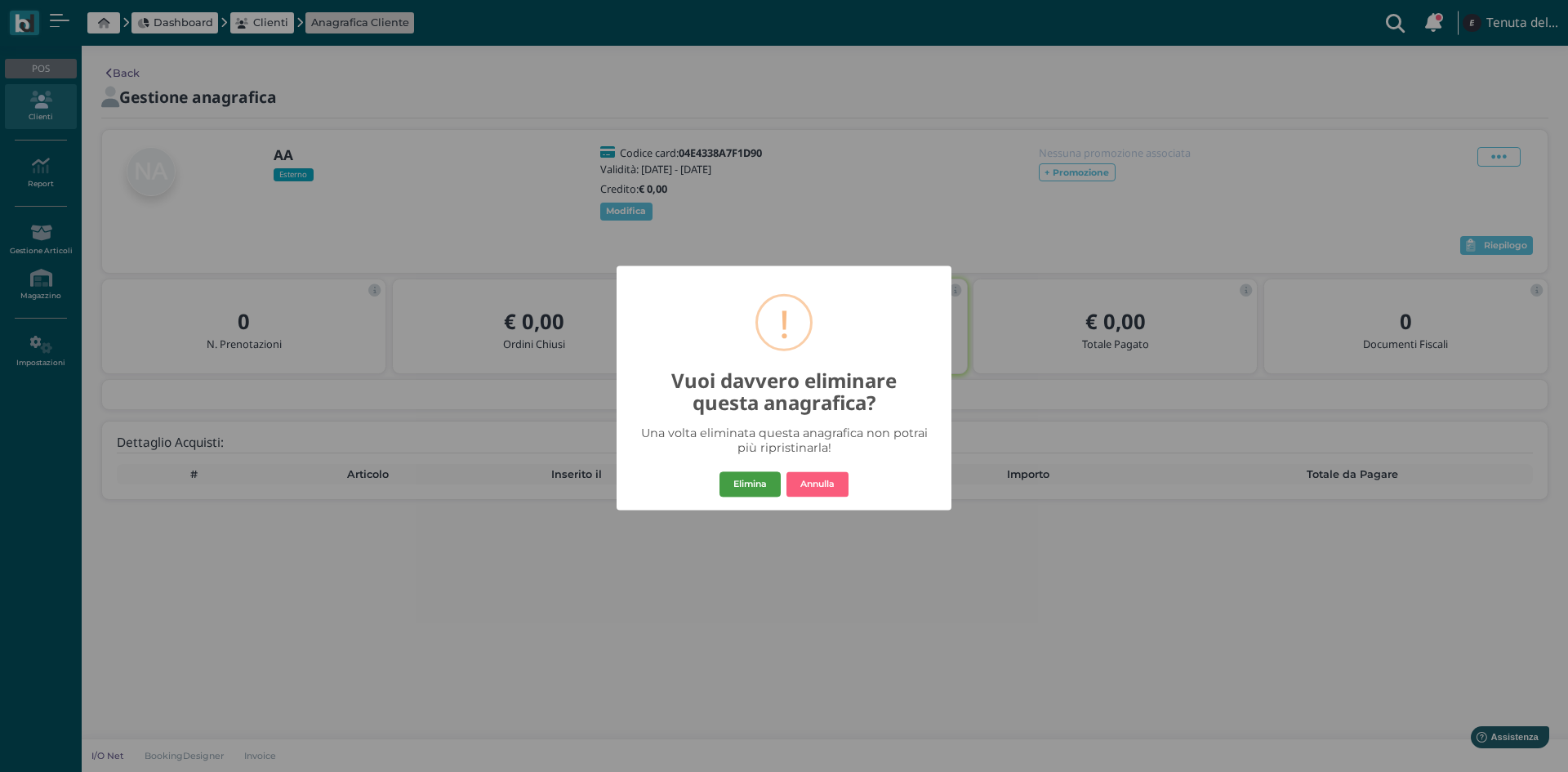
click at [772, 482] on button "Elimina" at bounding box center [750, 485] width 61 height 26
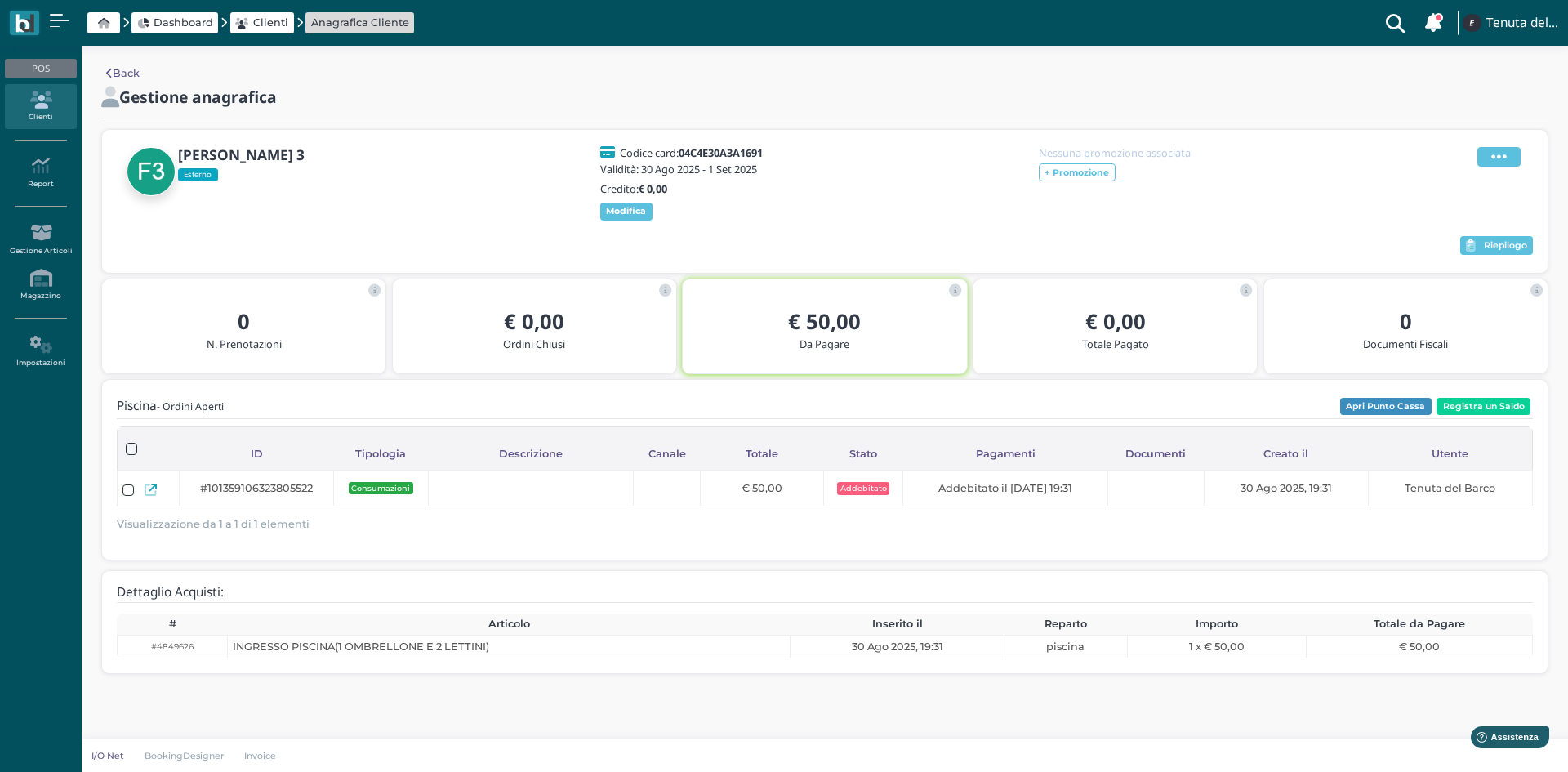
click at [1500, 157] on icon at bounding box center [1499, 156] width 15 height 18
click at [1429, 245] on span "Elimina" at bounding box center [1446, 247] width 42 height 15
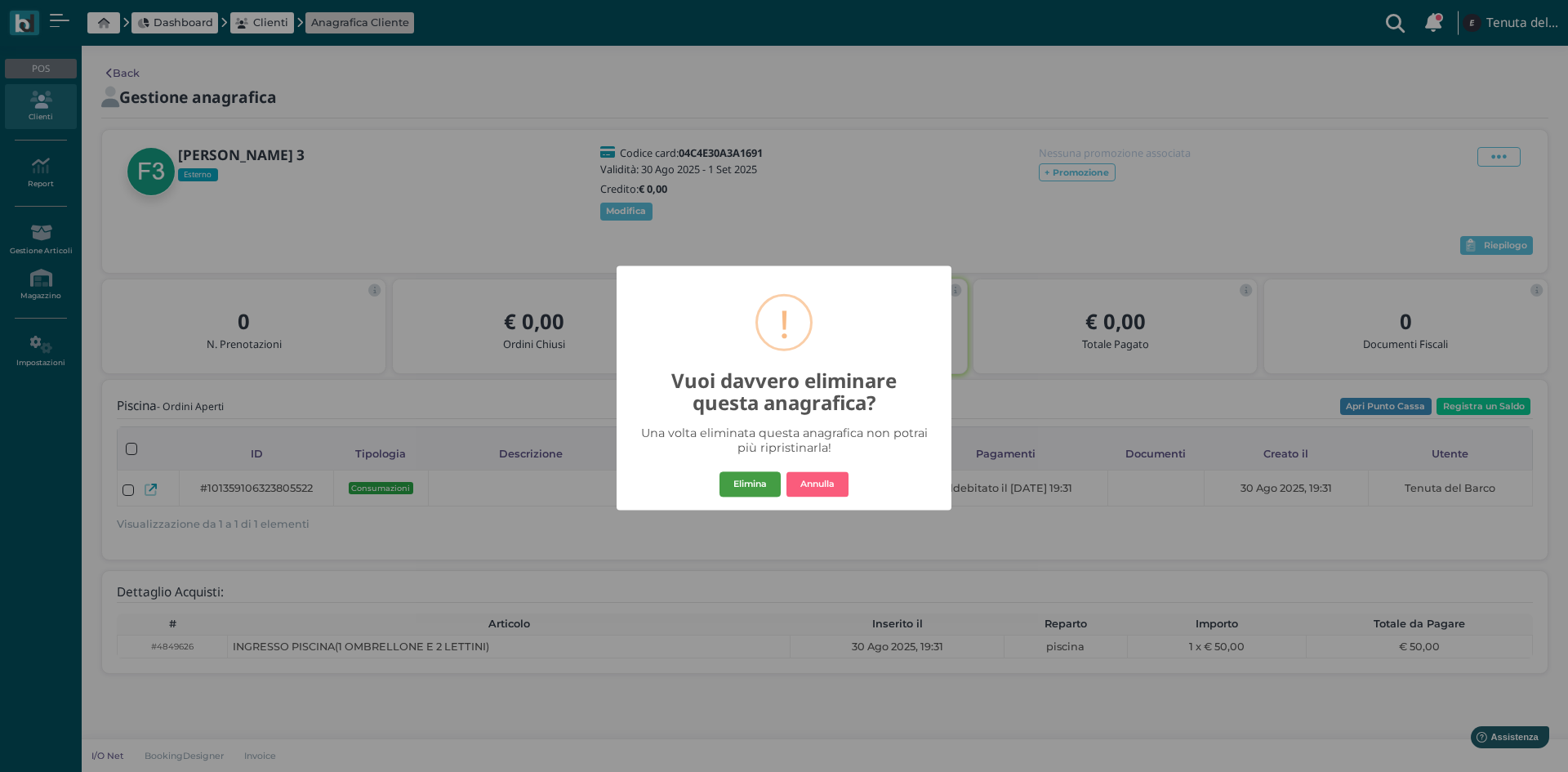
click at [743, 484] on button "Elimina" at bounding box center [750, 485] width 61 height 26
